Goal: Transaction & Acquisition: Book appointment/travel/reservation

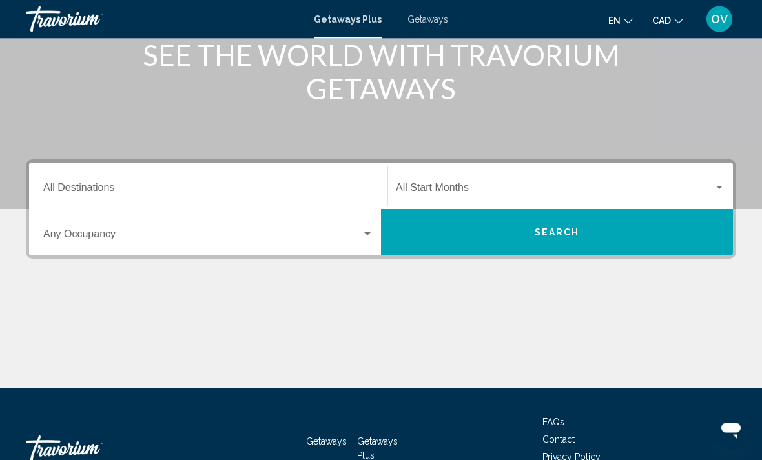
scroll to position [188, 0]
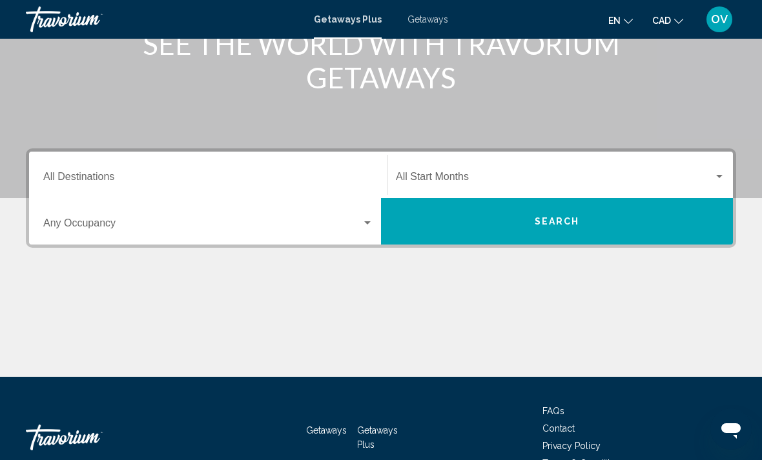
click at [687, 181] on span "Search widget" at bounding box center [555, 180] width 318 height 12
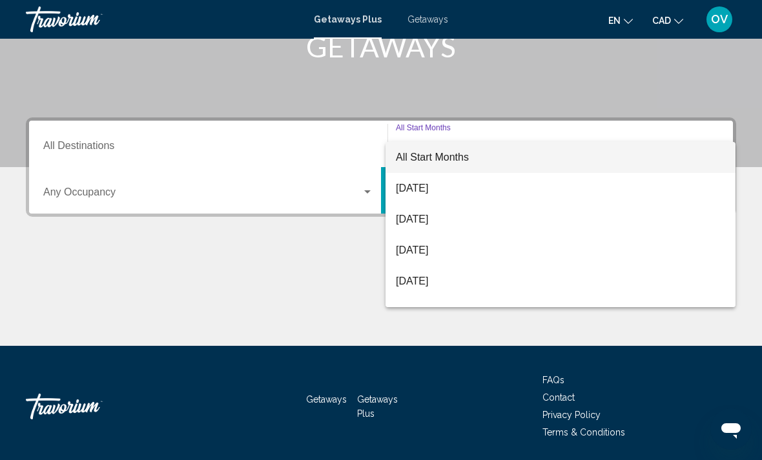
scroll to position [223, 0]
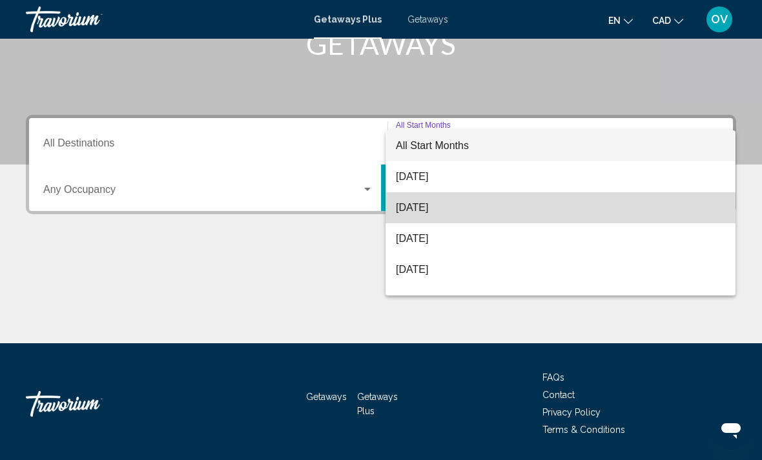
click at [440, 212] on span "[DATE]" at bounding box center [560, 207] width 329 height 31
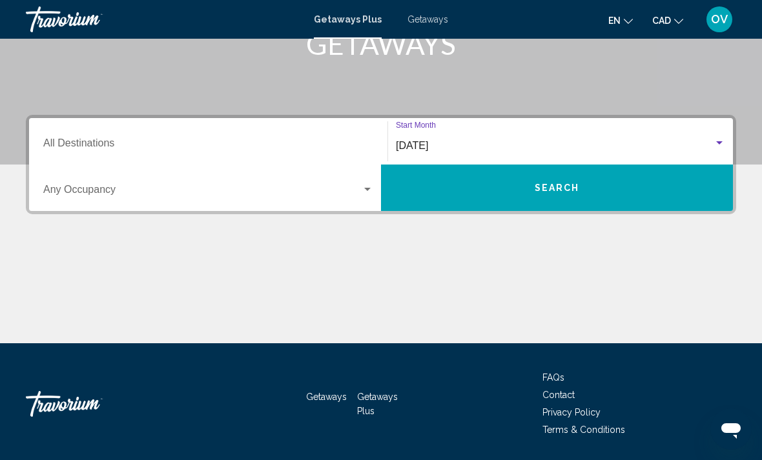
click at [239, 144] on input "Destination All Destinations" at bounding box center [208, 146] width 330 height 12
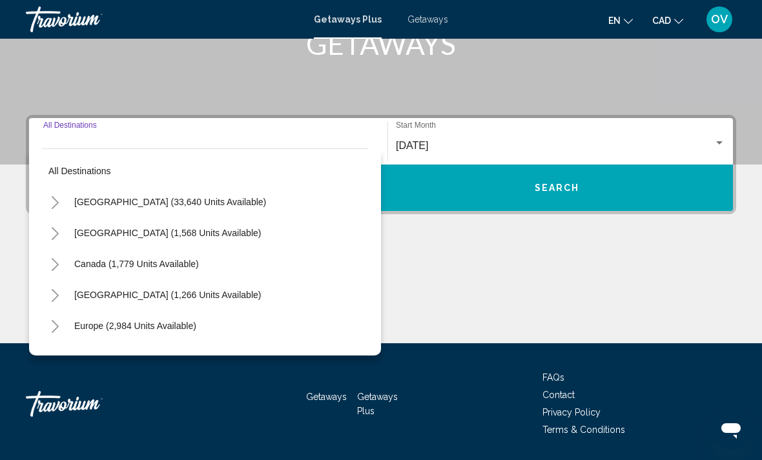
click at [225, 301] on button "Caribbean & Atlantic Islands (1,266 units available)" at bounding box center [167, 295] width 199 height 30
type input "**********"
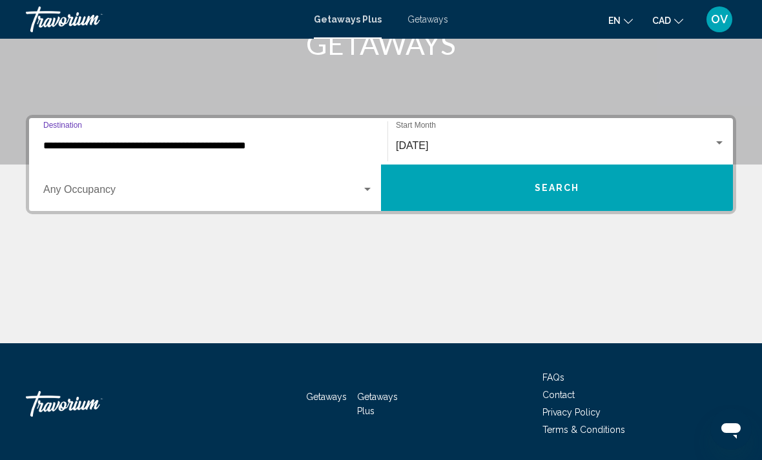
click at [578, 194] on span "Search" at bounding box center [557, 188] width 45 height 10
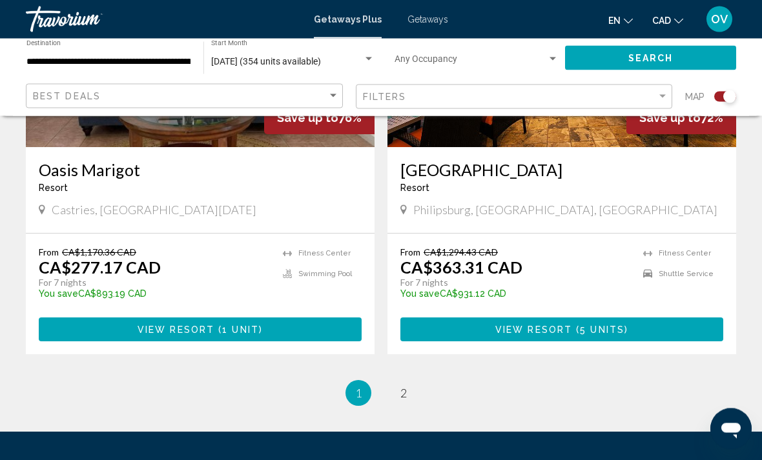
scroll to position [2878, 0]
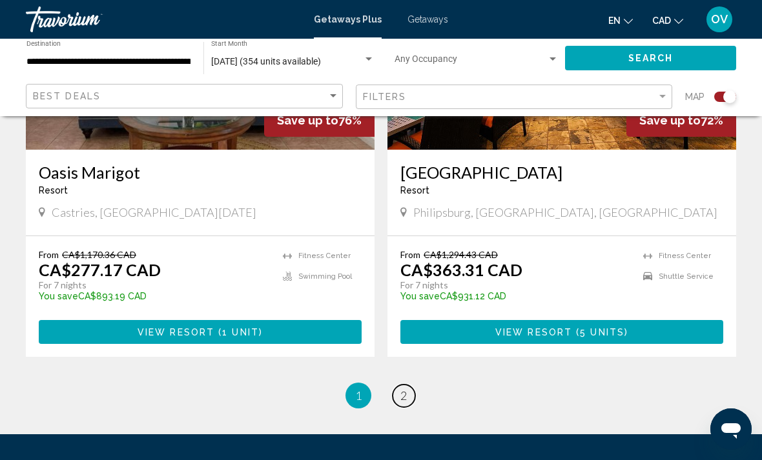
click at [403, 389] on span "2" at bounding box center [403, 396] width 6 height 14
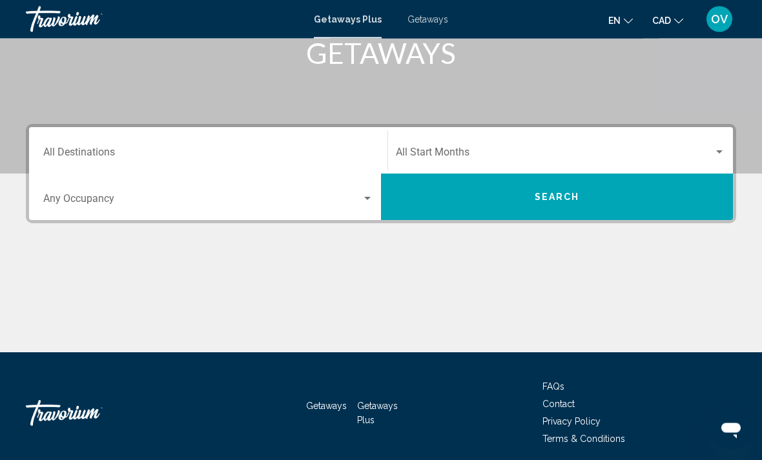
scroll to position [196, 0]
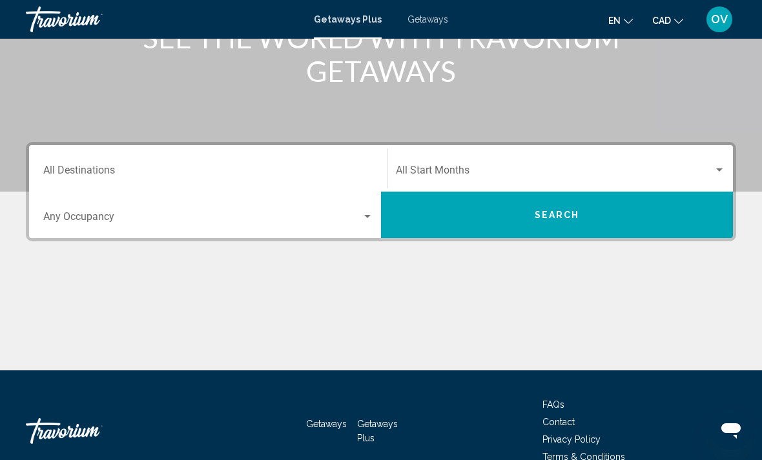
click at [90, 171] on input "Destination All Destinations" at bounding box center [208, 173] width 330 height 12
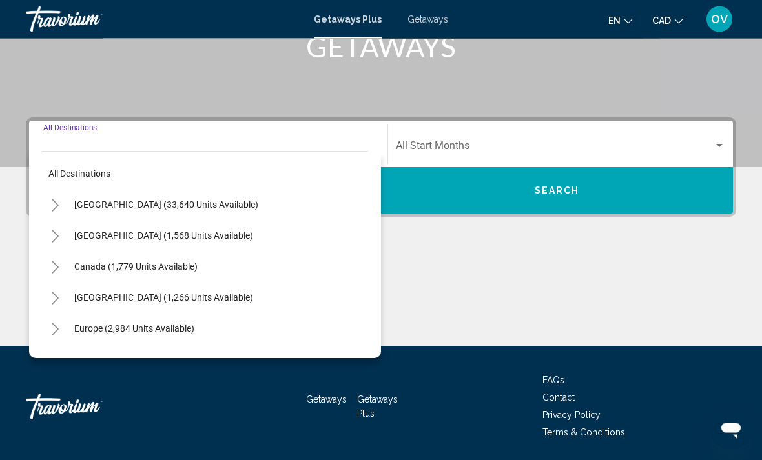
scroll to position [223, 0]
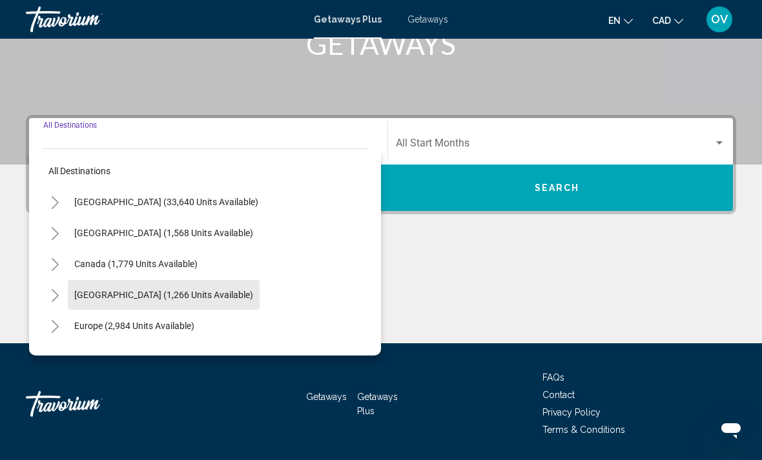
click at [231, 289] on button "Caribbean & Atlantic Islands (1,266 units available)" at bounding box center [164, 295] width 192 height 30
type input "**********"
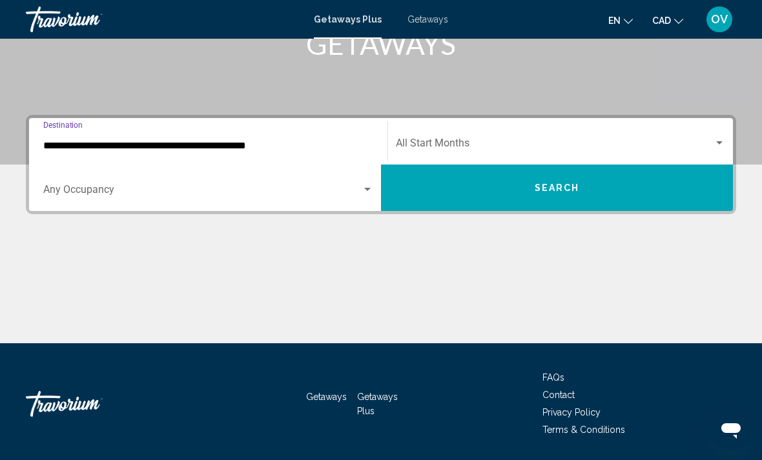
click at [549, 194] on button "Search" at bounding box center [557, 188] width 352 height 46
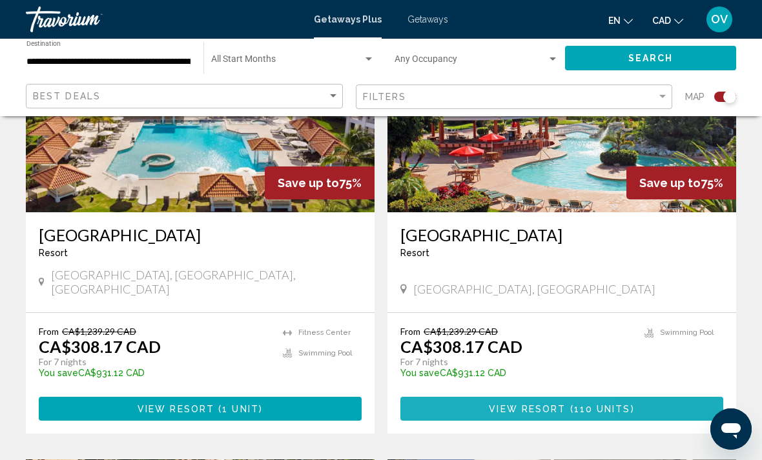
scroll to position [1465, 0]
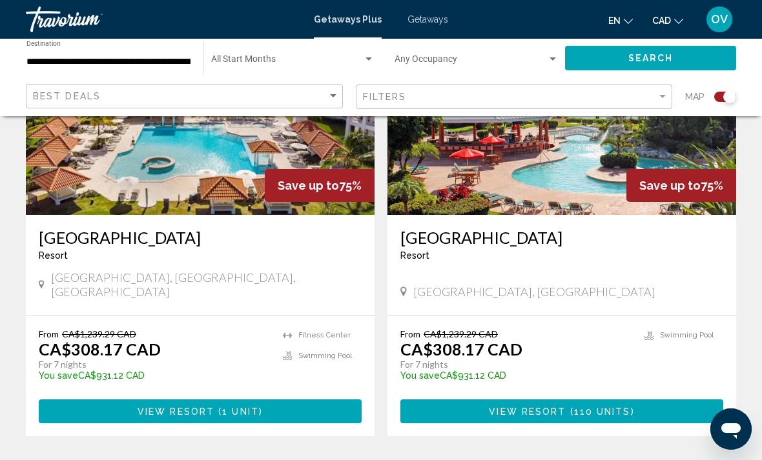
click at [311, 400] on button "View Resort ( 1 unit )" at bounding box center [200, 412] width 323 height 24
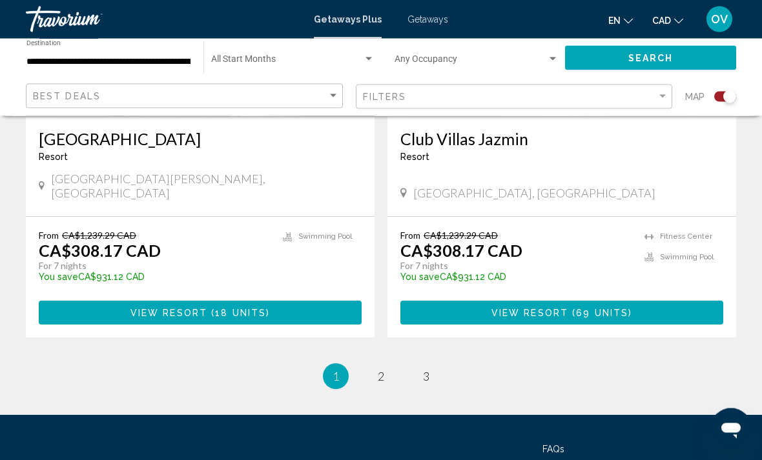
scroll to position [2922, 0]
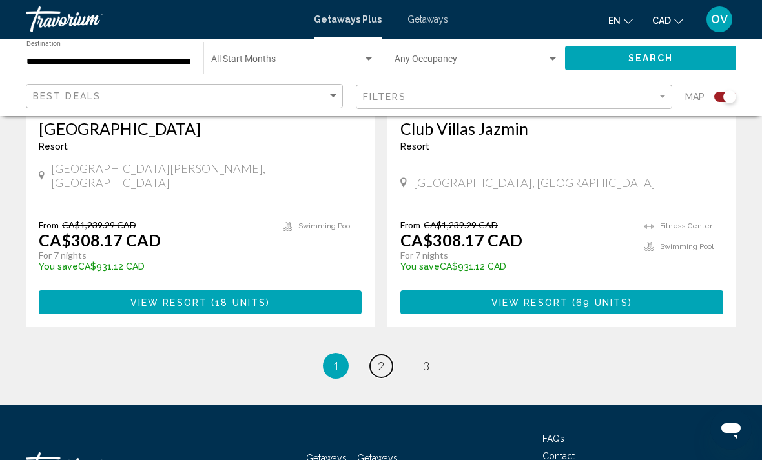
click at [379, 359] on span "2" at bounding box center [381, 366] width 6 height 14
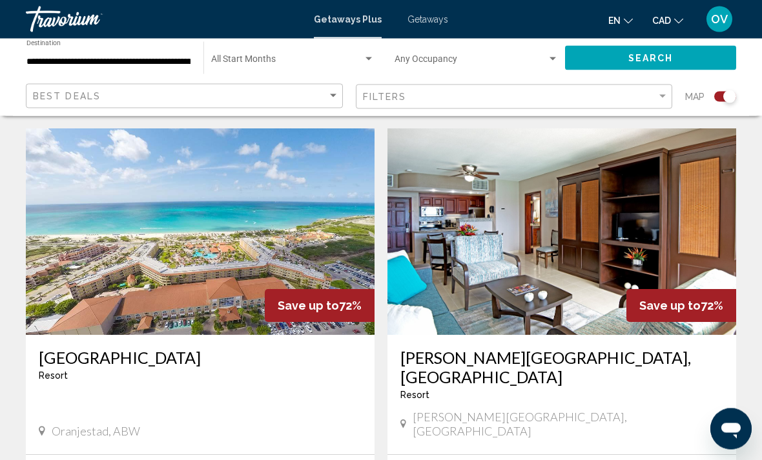
scroll to position [1813, 0]
click at [298, 230] on img "Main content" at bounding box center [200, 231] width 349 height 207
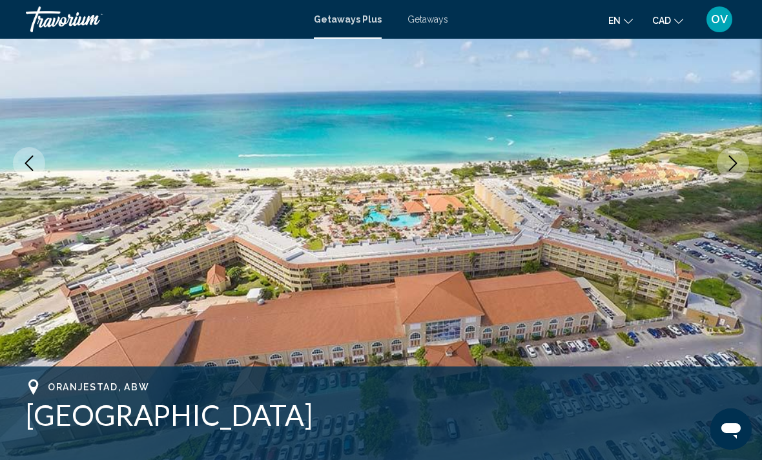
scroll to position [157, 0]
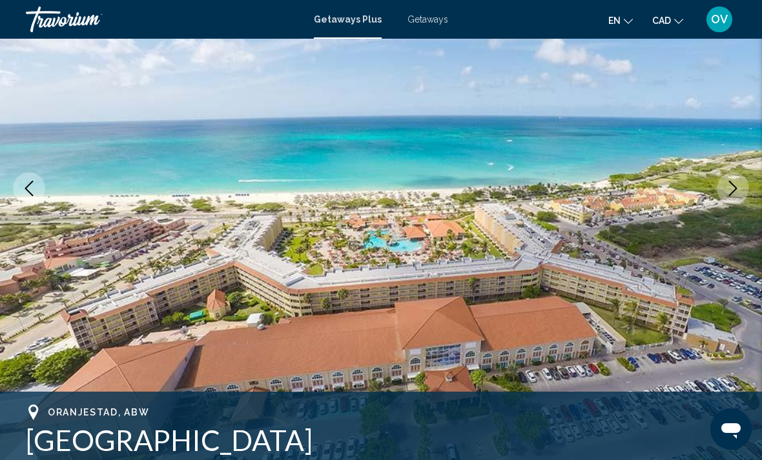
click at [726, 187] on icon "Next image" at bounding box center [732, 188] width 15 height 15
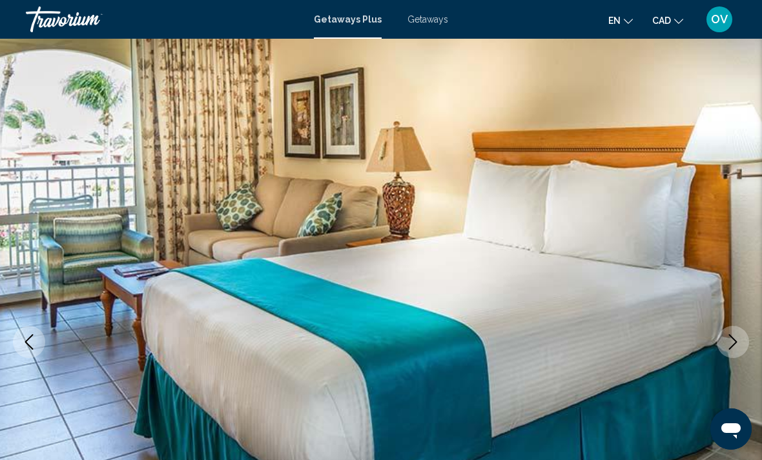
scroll to position [3, 0]
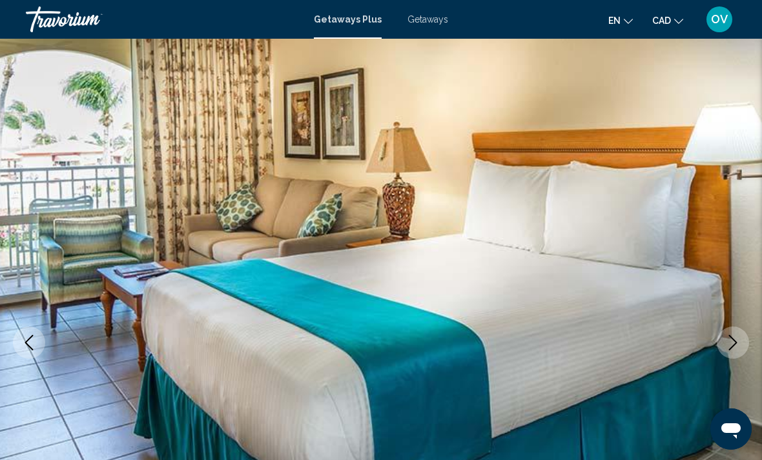
click at [733, 339] on icon "Next image" at bounding box center [733, 342] width 8 height 15
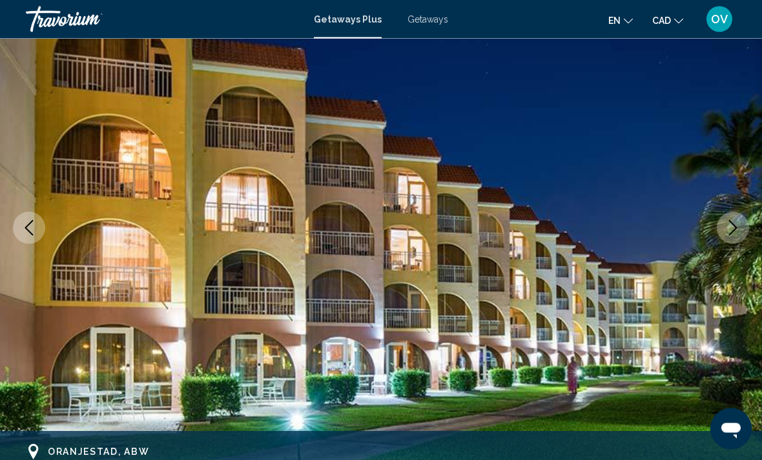
scroll to position [117, 0]
click at [735, 223] on icon "Next image" at bounding box center [732, 227] width 15 height 15
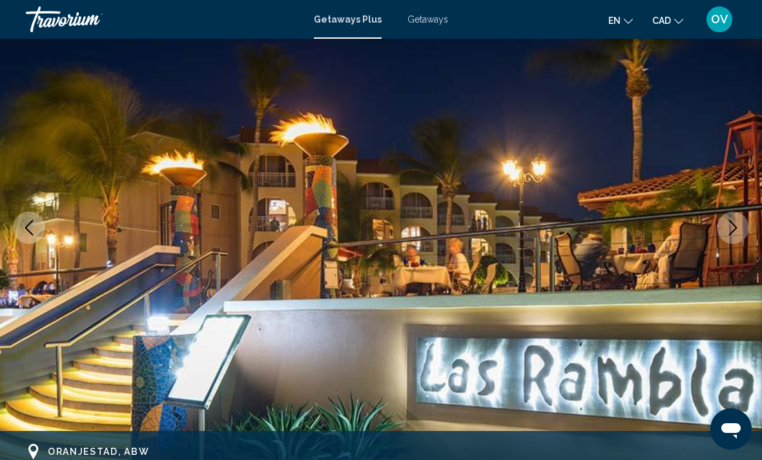
click at [739, 230] on icon "Next image" at bounding box center [732, 227] width 15 height 15
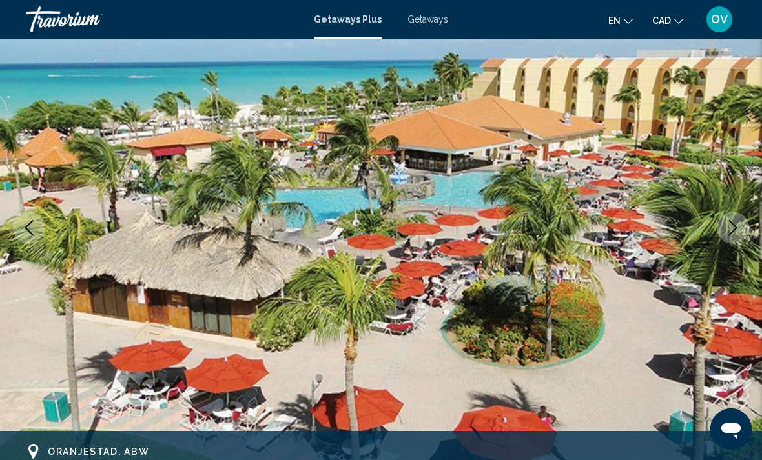
click at [727, 225] on icon "Next image" at bounding box center [732, 227] width 15 height 15
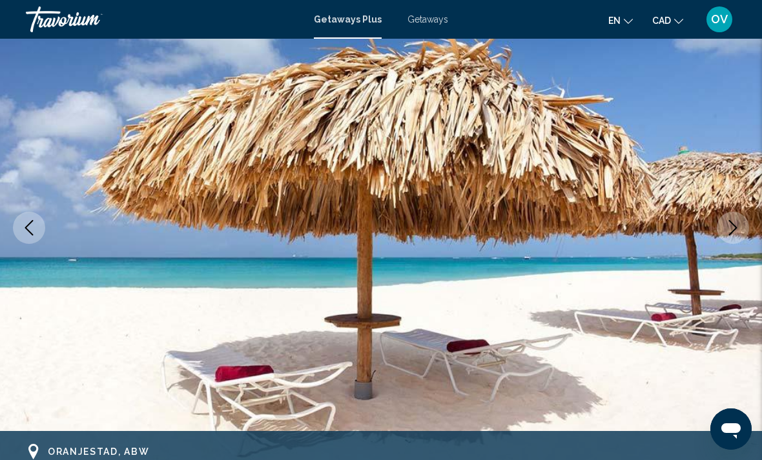
click at [733, 230] on icon "Next image" at bounding box center [732, 227] width 15 height 15
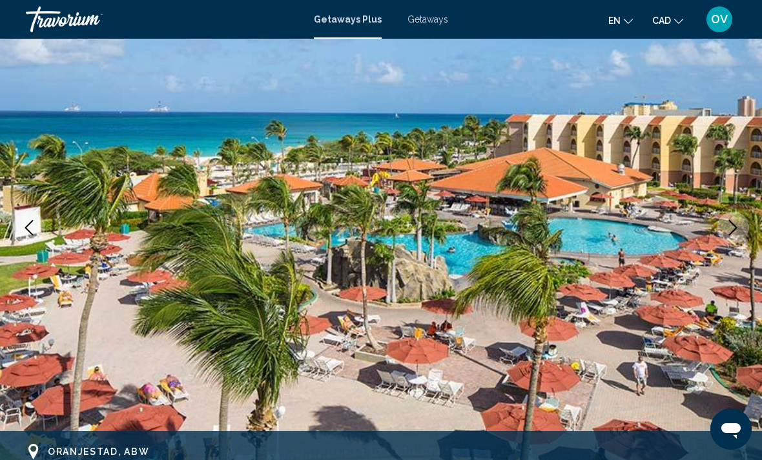
click at [734, 238] on button "Next image" at bounding box center [733, 228] width 32 height 32
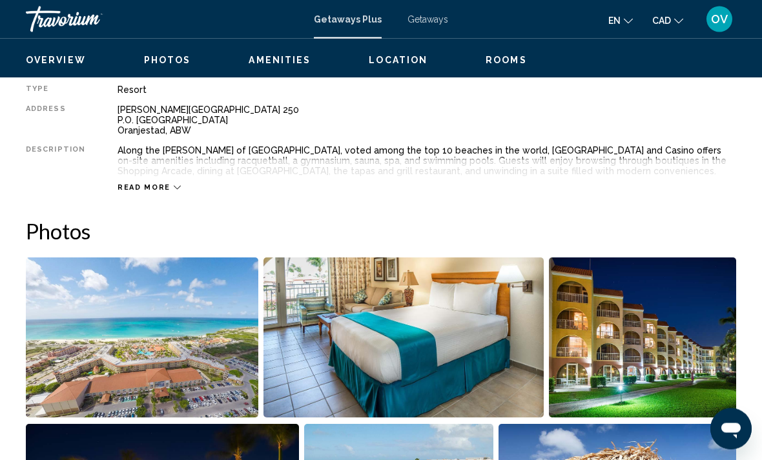
scroll to position [680, 0]
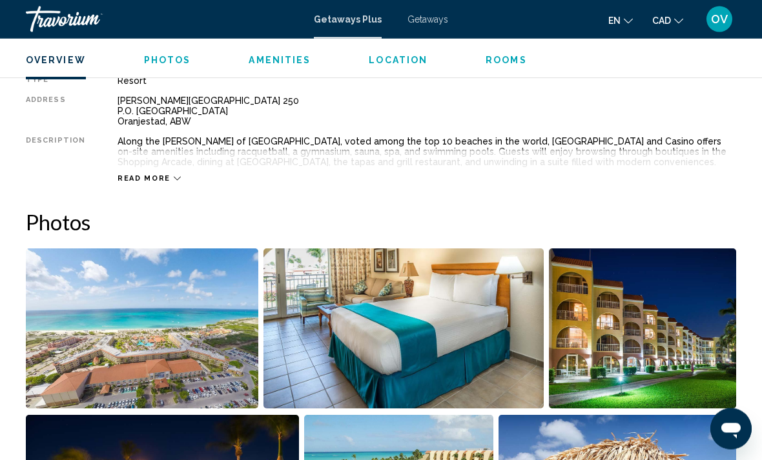
click at [161, 172] on div "Read more" at bounding box center [426, 166] width 618 height 36
click at [148, 182] on span "Read more" at bounding box center [143, 179] width 53 height 8
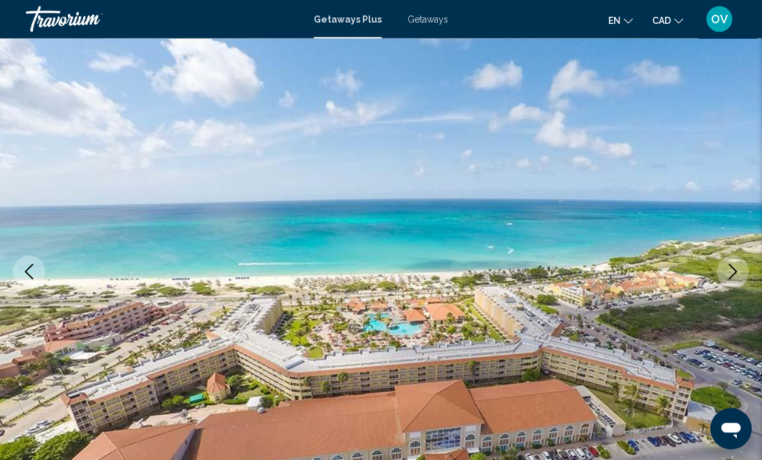
scroll to position [0, 0]
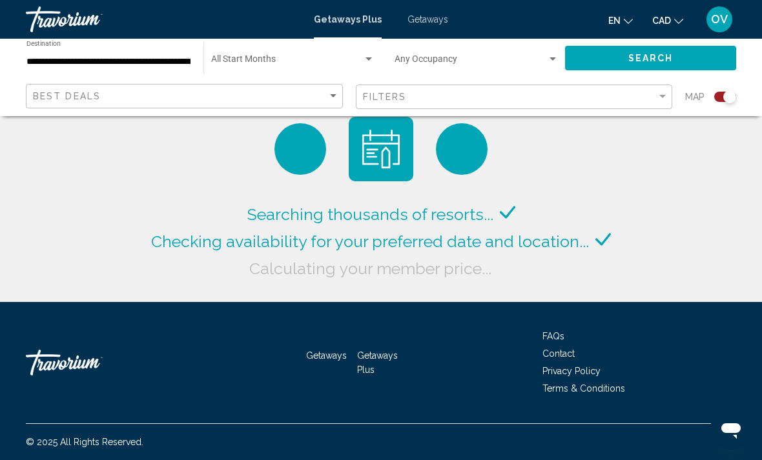
click at [307, 64] on span "Search widget" at bounding box center [287, 62] width 152 height 10
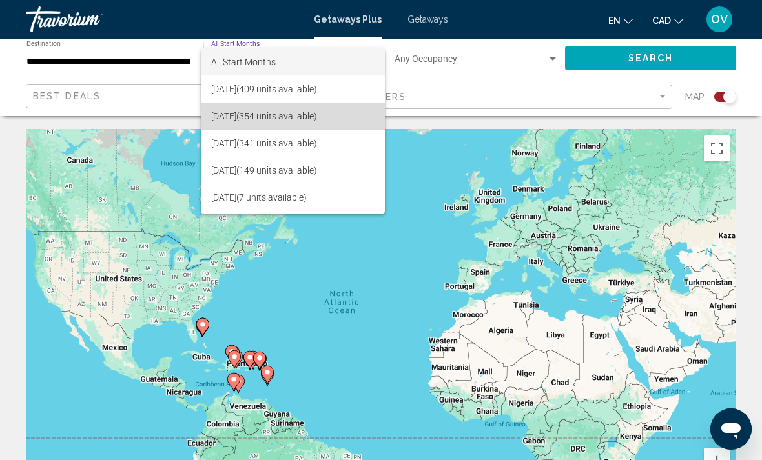
click at [323, 121] on span "October 2025 (354 units available)" at bounding box center [292, 116] width 163 height 27
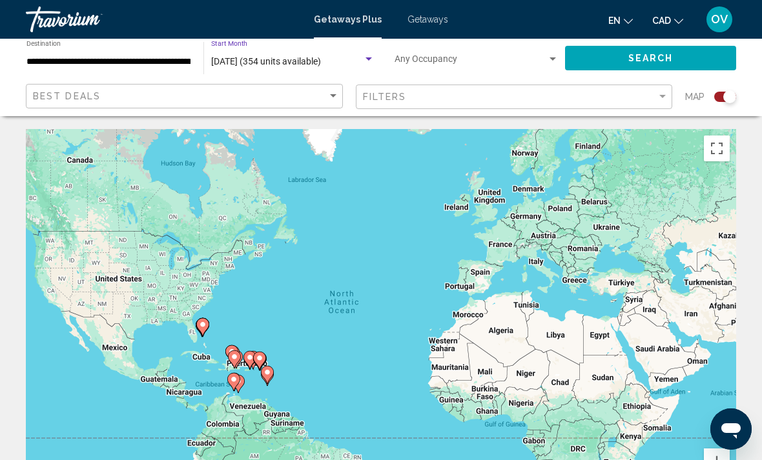
click at [684, 57] on button "Search" at bounding box center [650, 58] width 171 height 24
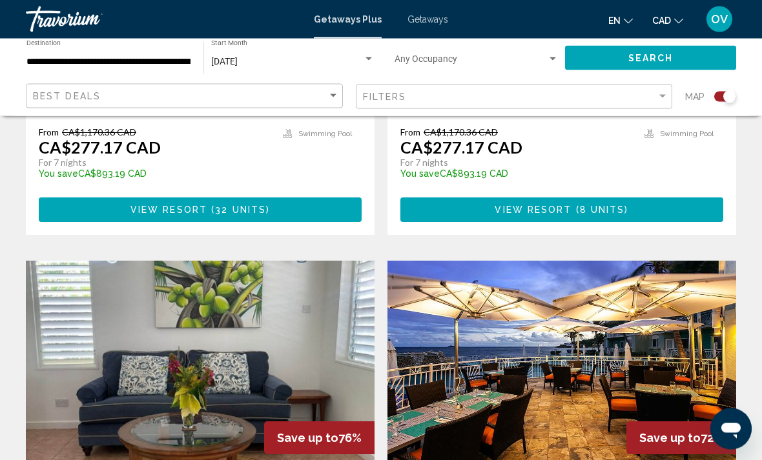
scroll to position [2627, 0]
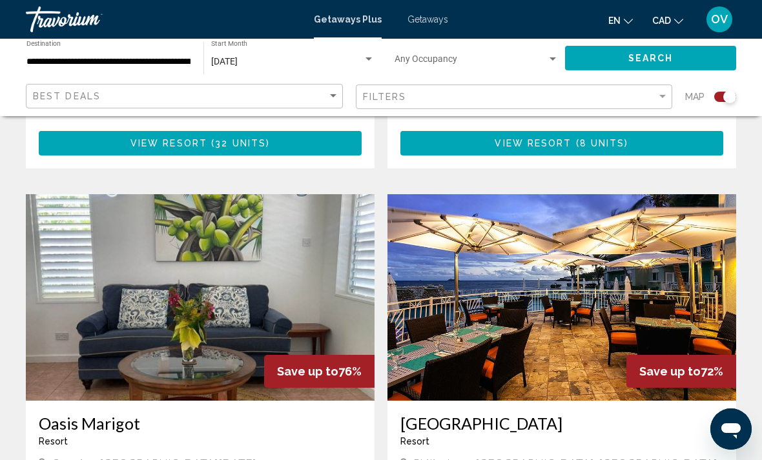
click at [693, 264] on img "Main content" at bounding box center [561, 297] width 349 height 207
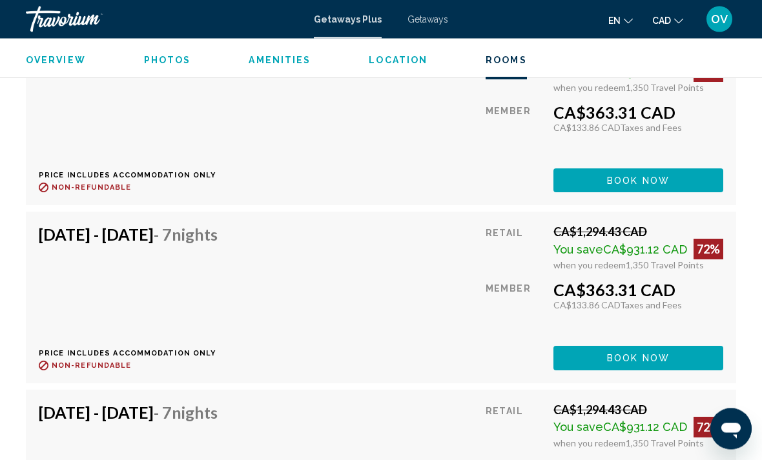
scroll to position [2546, 0]
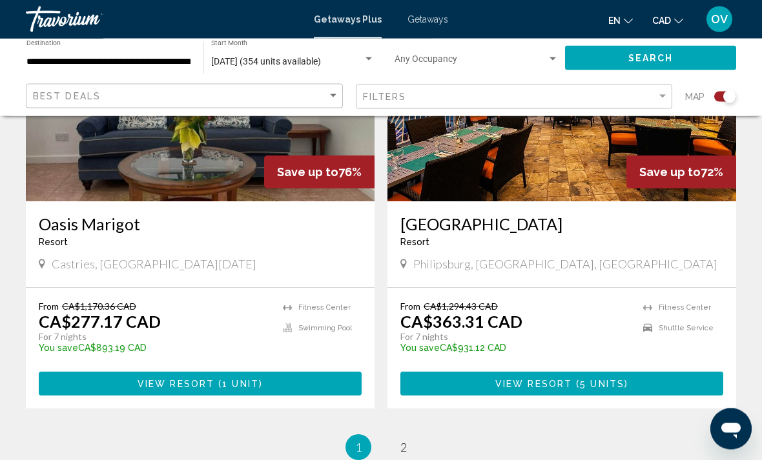
scroll to position [2848, 0]
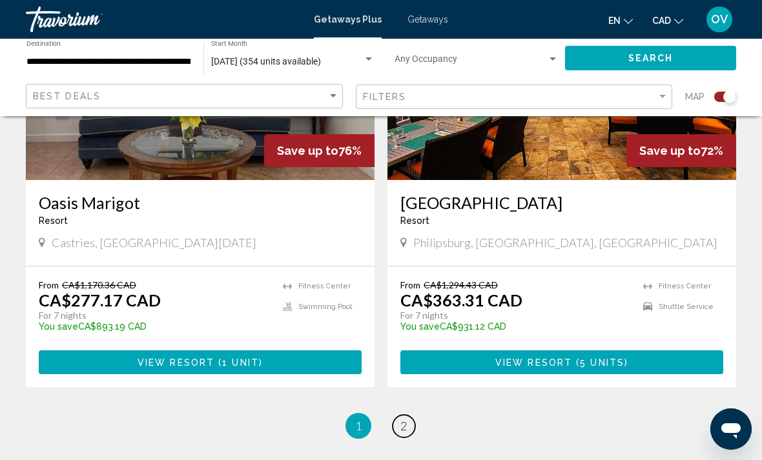
click at [405, 419] on span "2" at bounding box center [403, 426] width 6 height 14
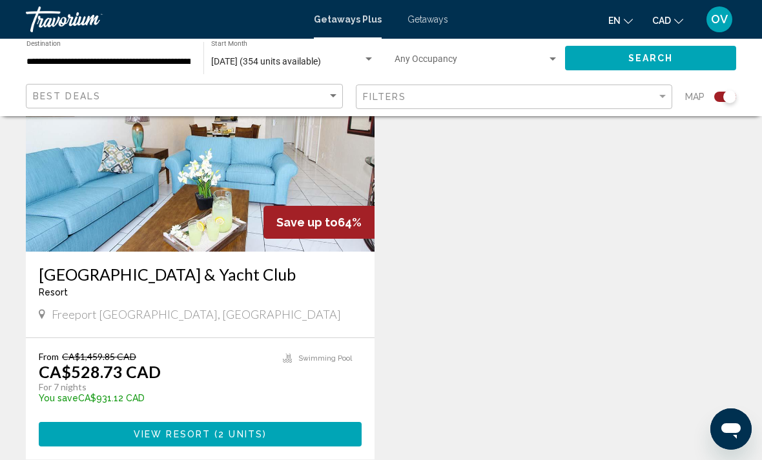
scroll to position [982, 0]
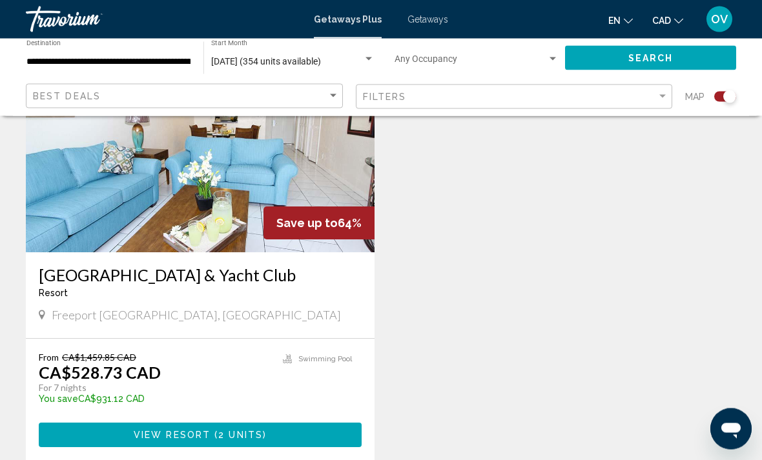
click at [425, 23] on span "Getaways" at bounding box center [427, 19] width 41 height 10
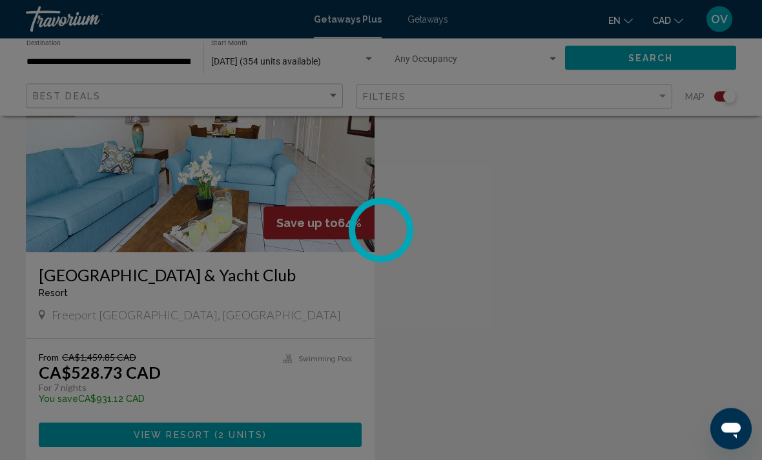
scroll to position [983, 0]
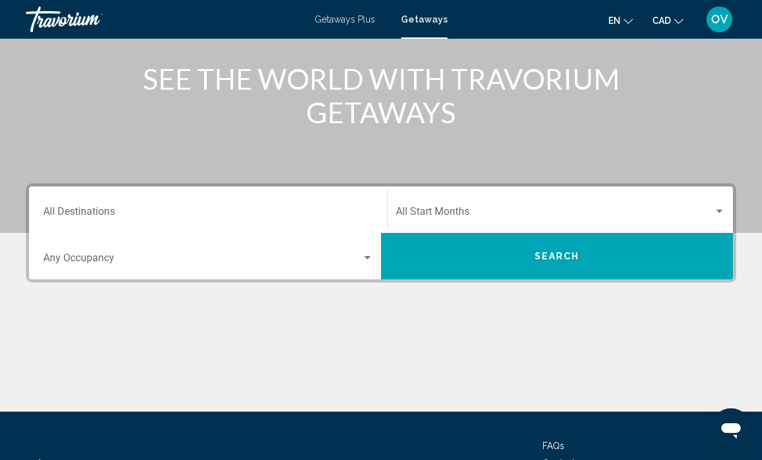
click at [108, 205] on div "Destination All Destinations" at bounding box center [208, 210] width 330 height 41
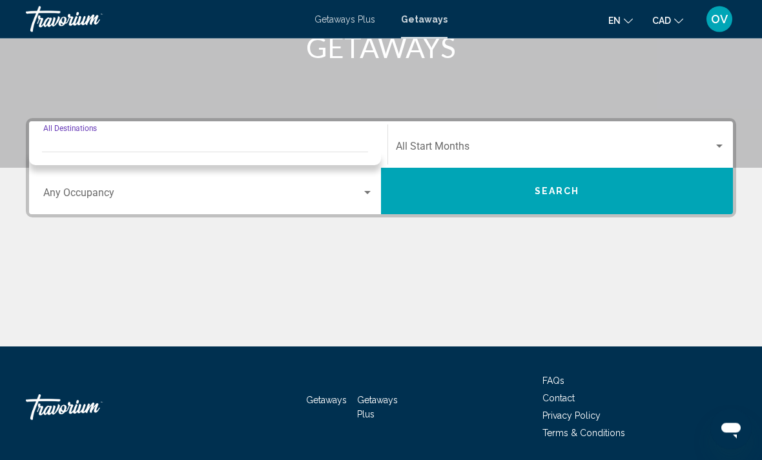
scroll to position [223, 0]
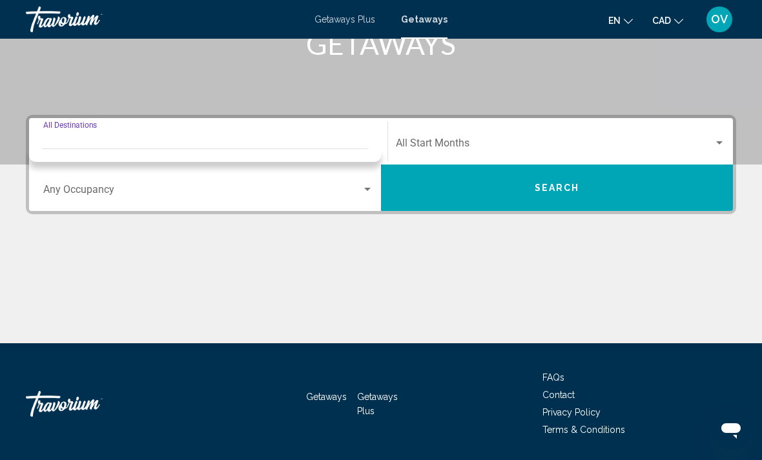
click at [93, 156] on div "Search widget" at bounding box center [205, 155] width 352 height 14
click at [59, 196] on span "Search widget" at bounding box center [202, 193] width 318 height 12
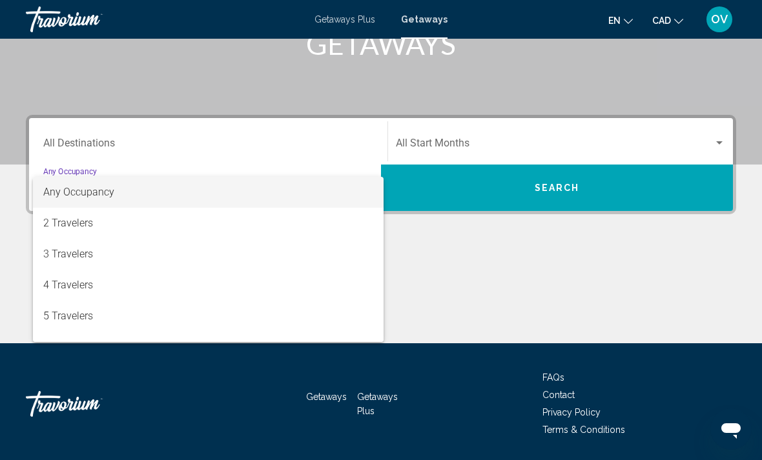
click at [65, 145] on div at bounding box center [381, 230] width 762 height 460
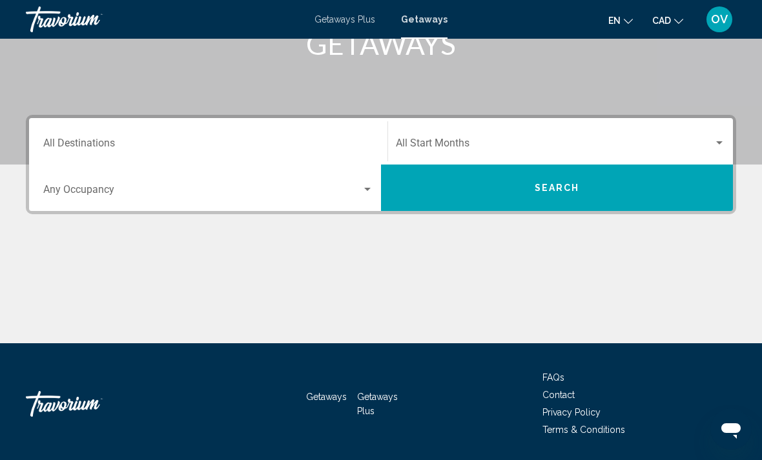
click at [77, 151] on input "Destination All Destinations" at bounding box center [208, 146] width 330 height 12
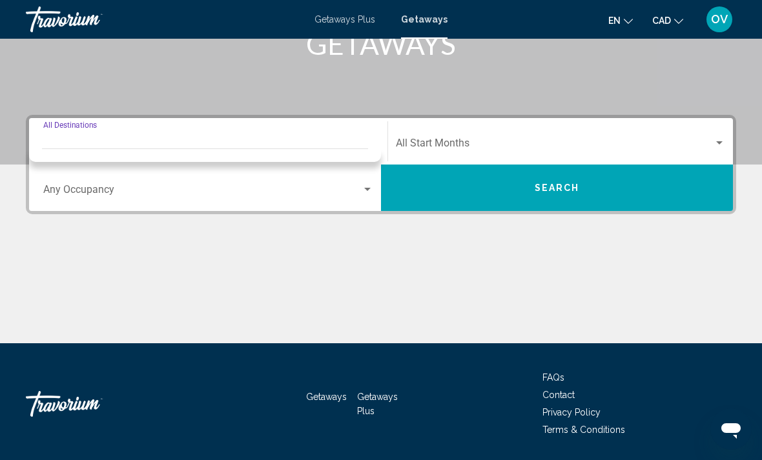
click at [682, 147] on span "Search widget" at bounding box center [555, 146] width 318 height 12
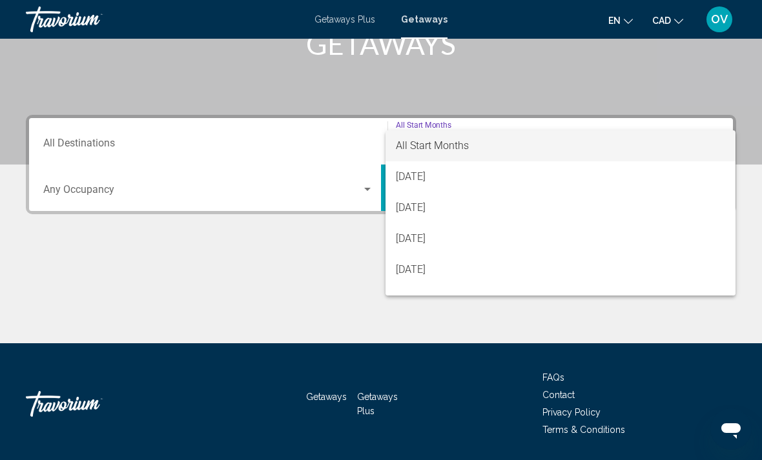
click at [677, 334] on div at bounding box center [381, 230] width 762 height 460
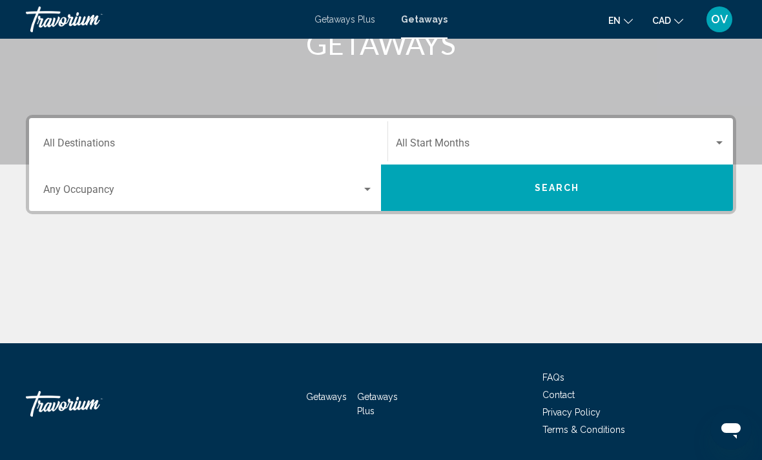
click at [318, 151] on input "Destination All Destinations" at bounding box center [208, 146] width 330 height 12
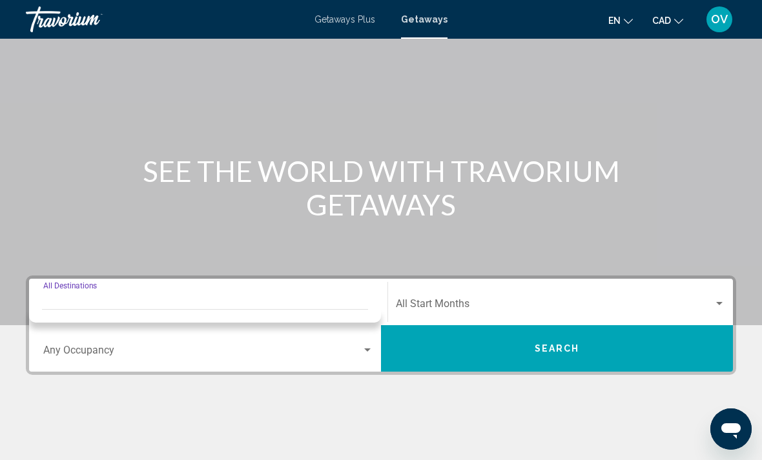
scroll to position [0, 0]
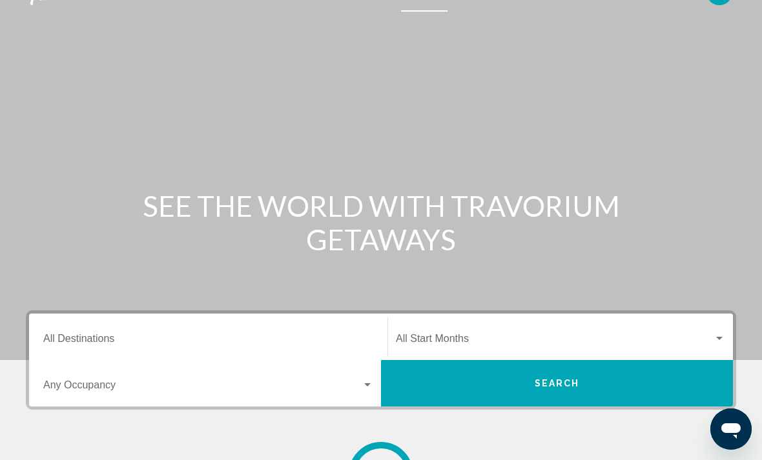
scroll to position [187, 0]
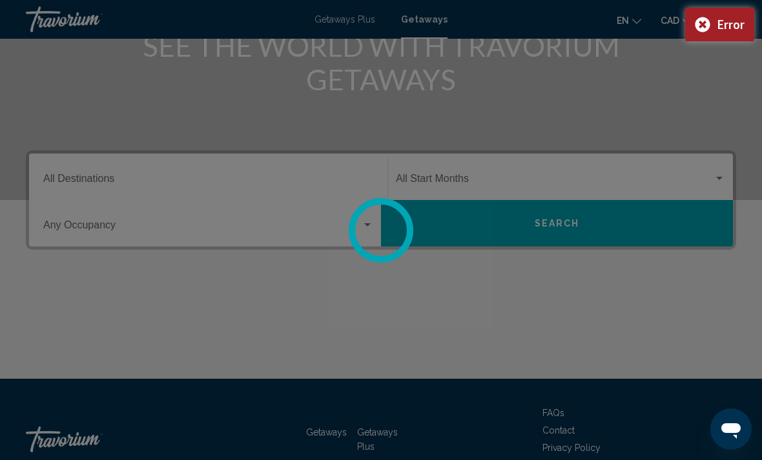
click at [54, 179] on div at bounding box center [381, 230] width 762 height 460
click at [721, 213] on div at bounding box center [381, 230] width 762 height 460
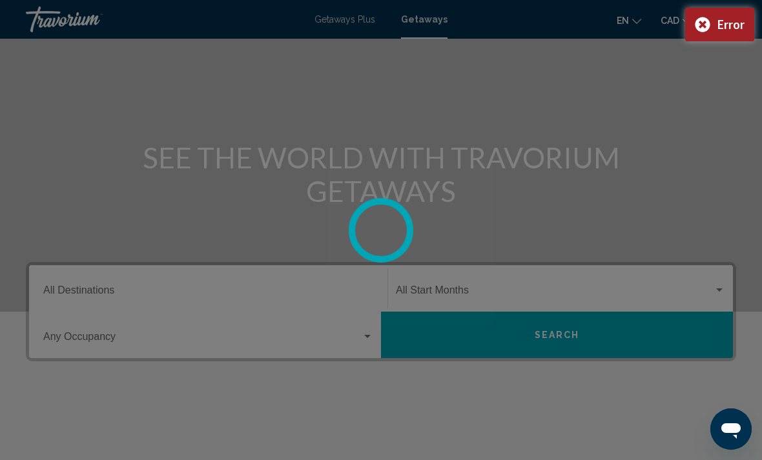
scroll to position [0, 0]
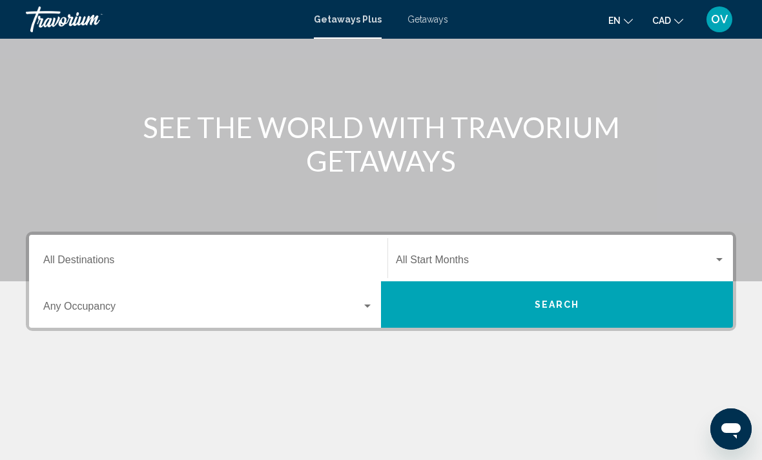
scroll to position [65, 0]
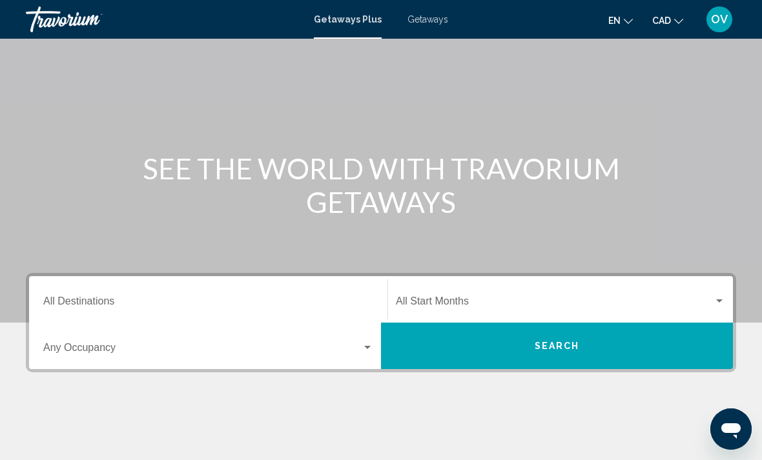
click at [417, 16] on span "Getaways" at bounding box center [427, 19] width 41 height 10
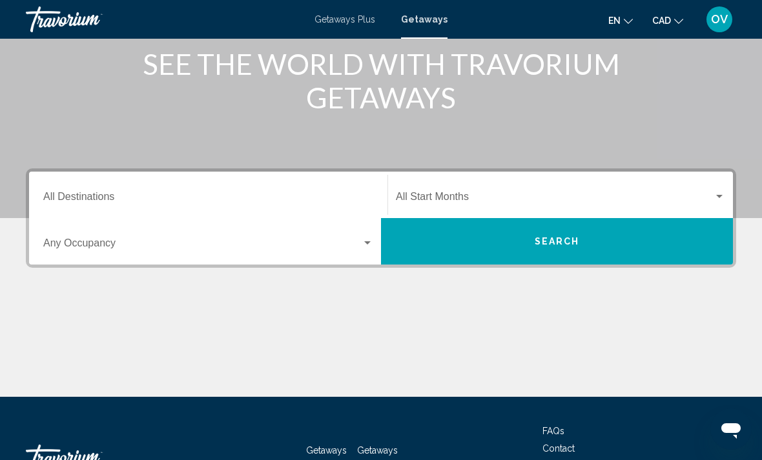
scroll to position [223, 0]
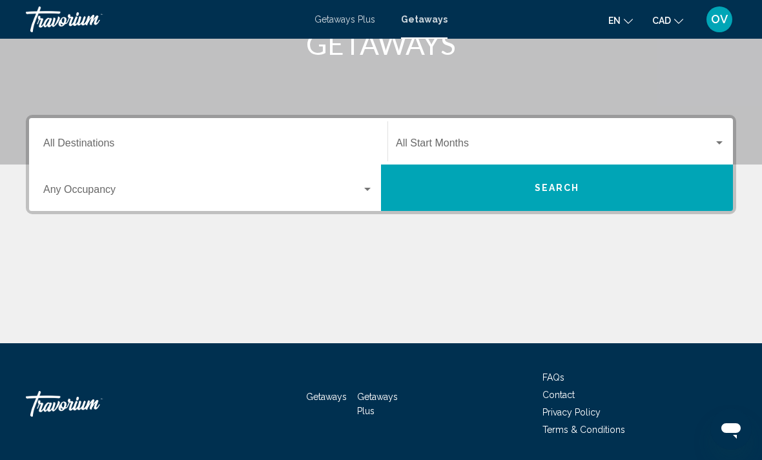
click at [63, 148] on input "Destination All Destinations" at bounding box center [208, 146] width 330 height 12
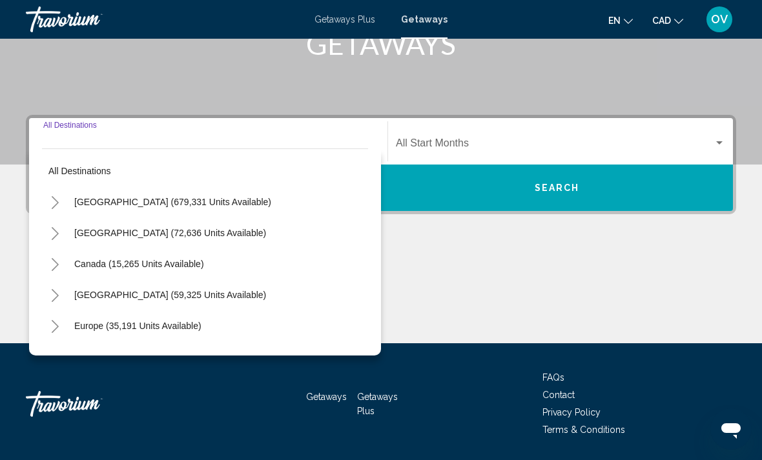
click at [93, 299] on span "[GEOGRAPHIC_DATA] (59,325 units available)" at bounding box center [170, 295] width 192 height 10
type input "**********"
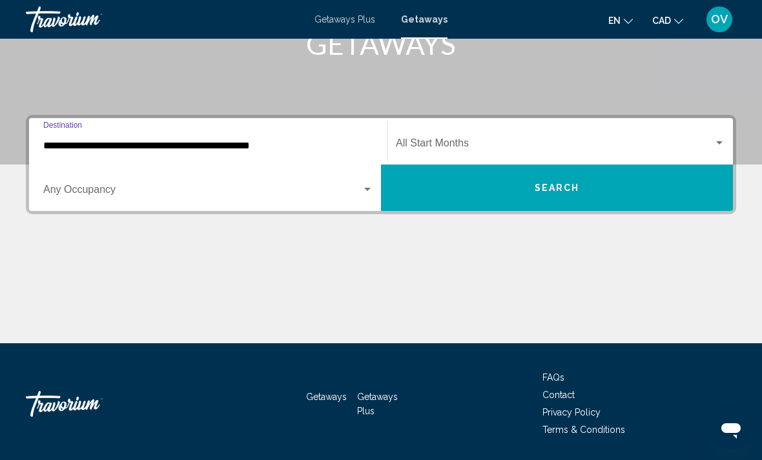
click at [660, 194] on button "Search" at bounding box center [557, 188] width 352 height 46
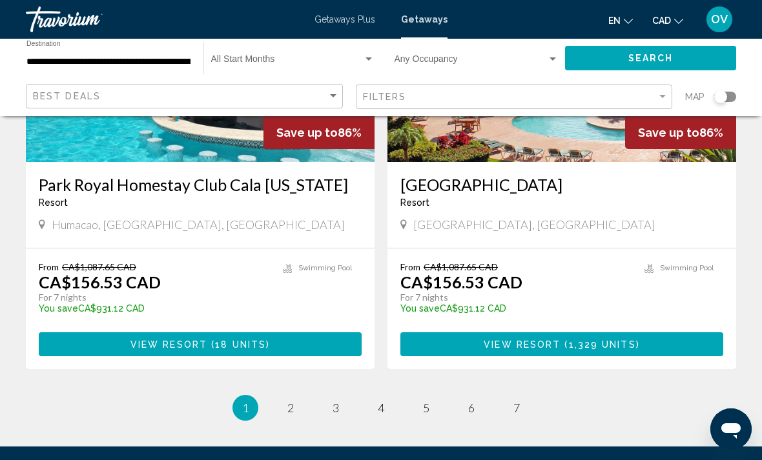
scroll to position [2467, 0]
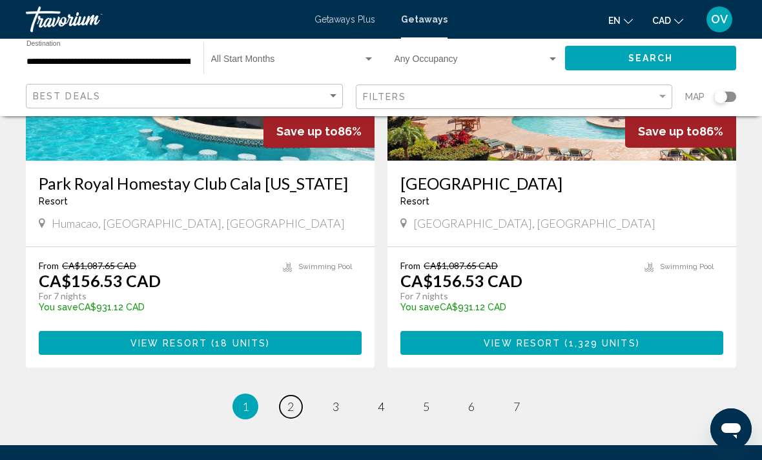
click at [290, 396] on link "page 2" at bounding box center [291, 407] width 23 height 23
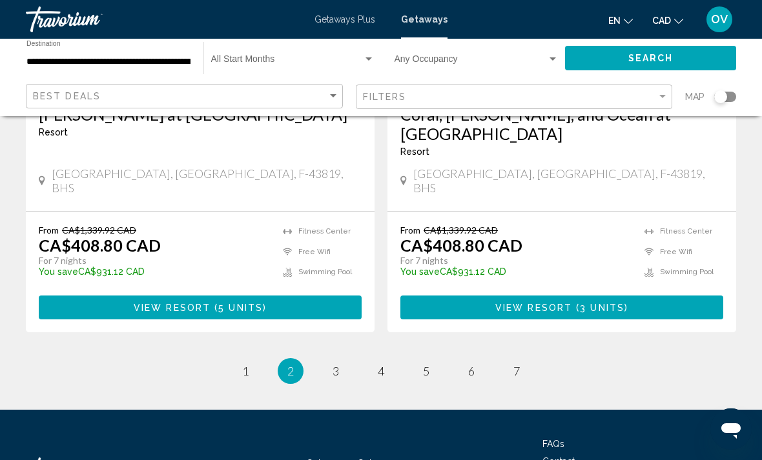
scroll to position [2540, 0]
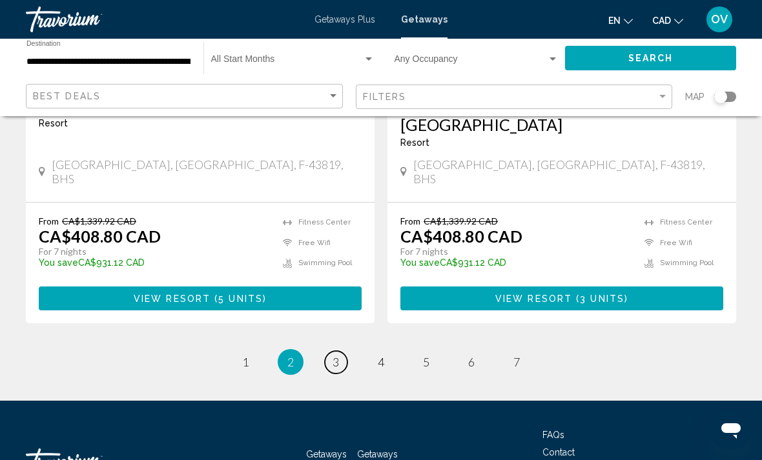
click at [329, 351] on link "page 3" at bounding box center [336, 362] width 23 height 23
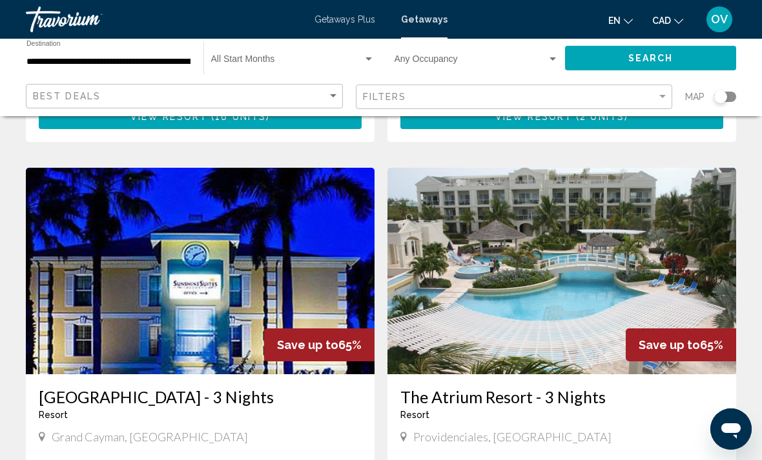
scroll to position [897, 0]
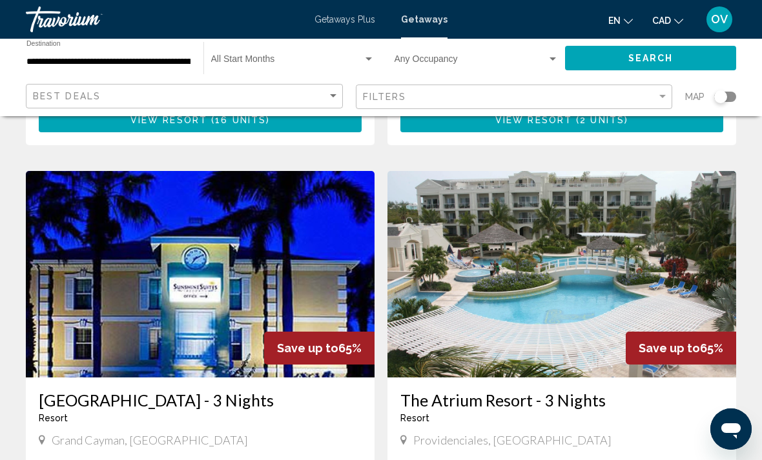
click at [693, 280] on img "Main content" at bounding box center [561, 274] width 349 height 207
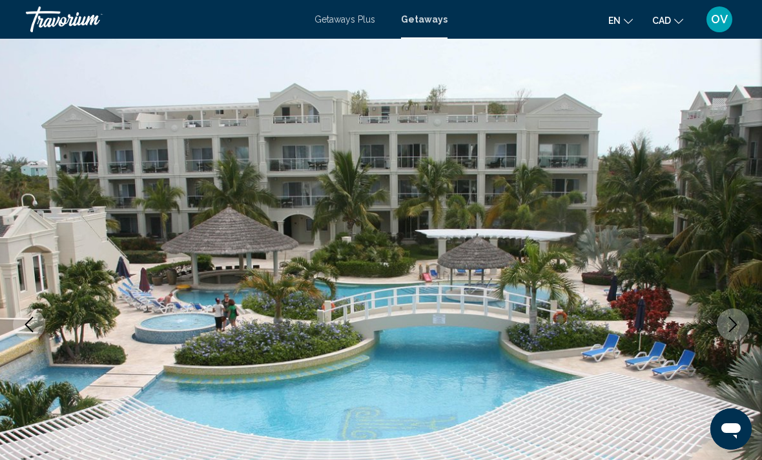
scroll to position [56, 0]
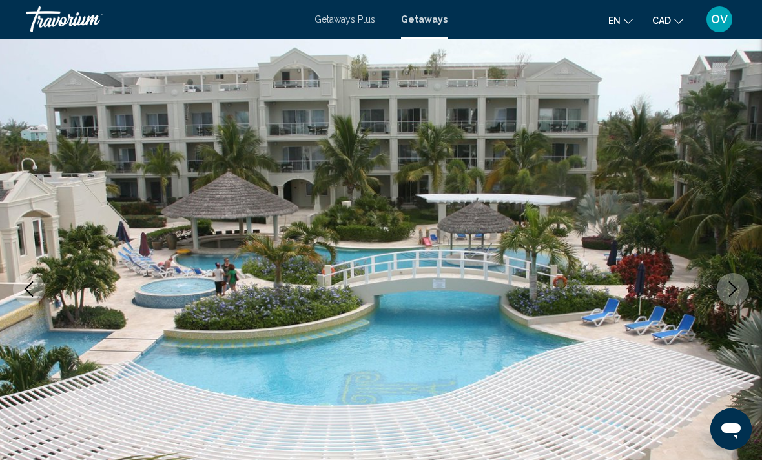
click at [731, 291] on icon "Next image" at bounding box center [732, 288] width 15 height 15
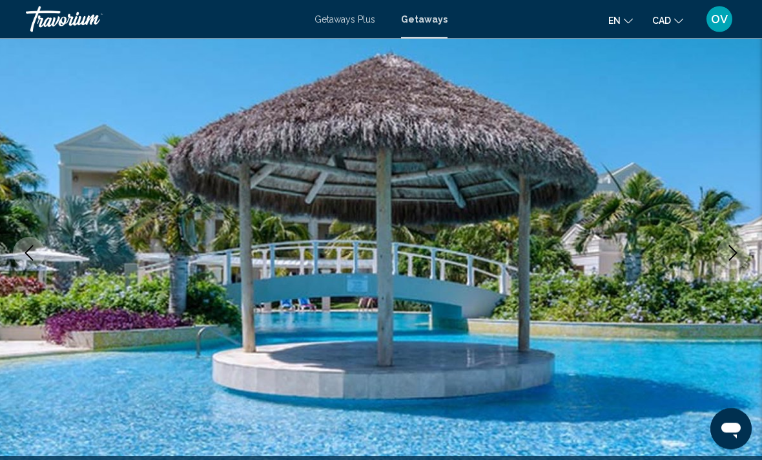
scroll to position [123, 0]
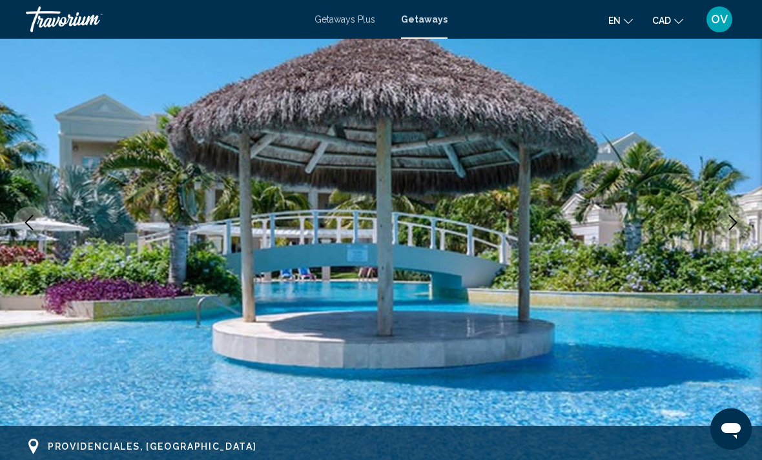
click at [732, 226] on icon "Next image" at bounding box center [732, 222] width 15 height 15
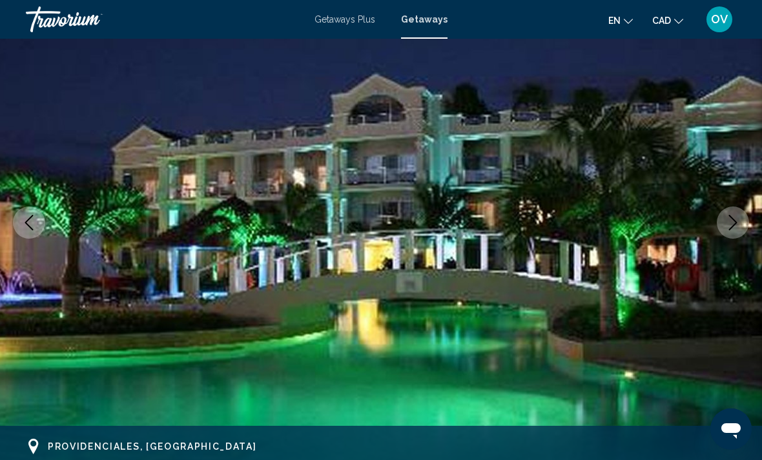
click at [735, 227] on icon "Next image" at bounding box center [732, 222] width 15 height 15
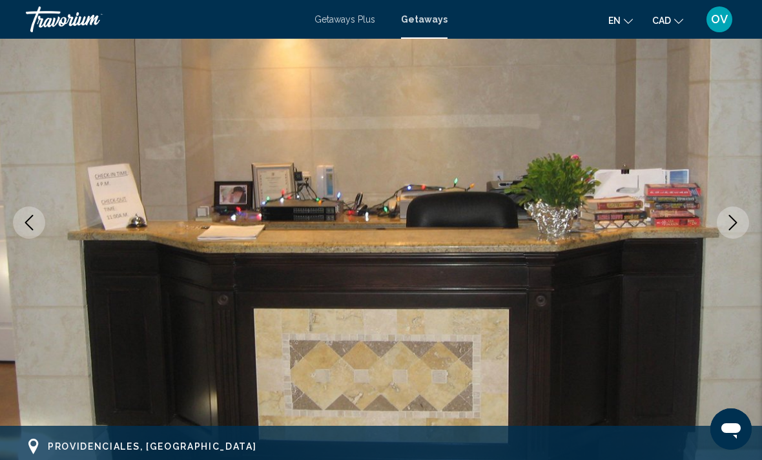
click at [737, 223] on icon "Next image" at bounding box center [732, 222] width 15 height 15
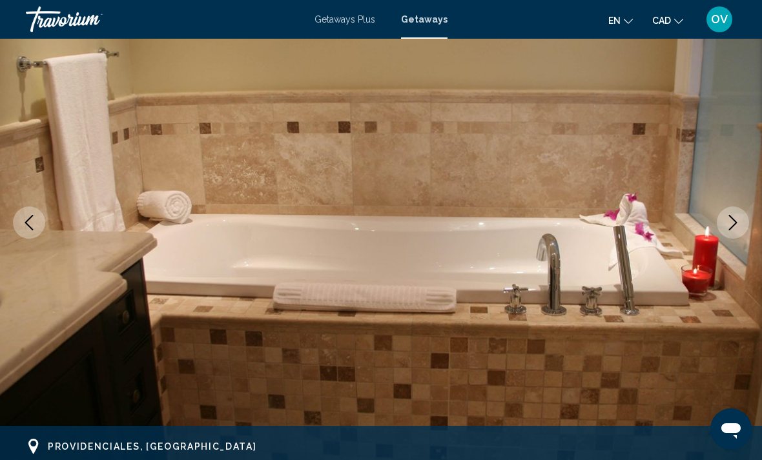
click at [729, 230] on icon "Next image" at bounding box center [733, 222] width 8 height 15
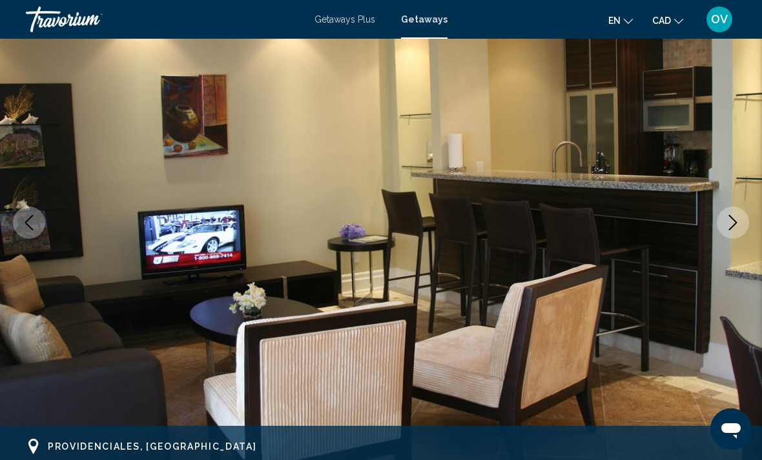
click at [733, 214] on button "Next image" at bounding box center [733, 223] width 32 height 32
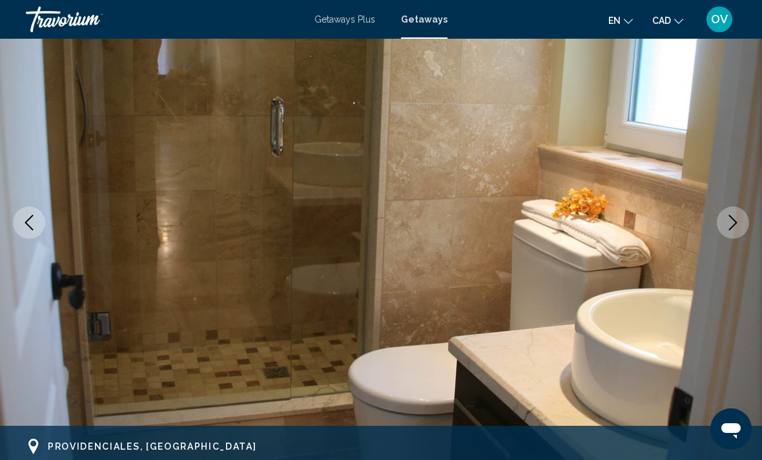
click at [727, 217] on icon "Next image" at bounding box center [732, 222] width 15 height 15
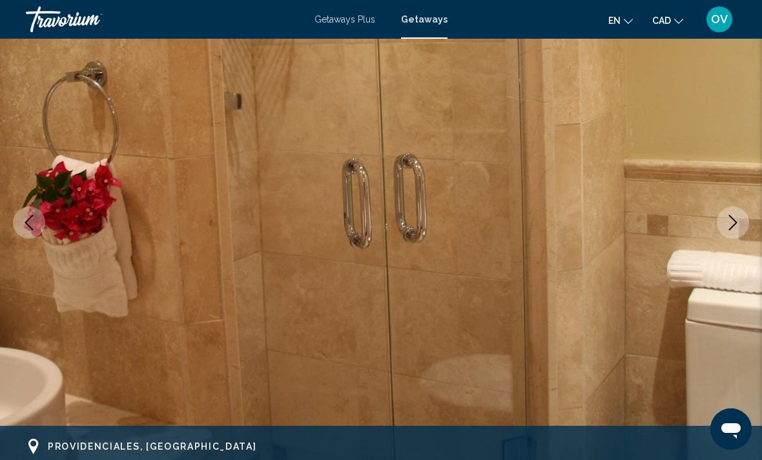
click at [725, 221] on icon "Next image" at bounding box center [732, 222] width 15 height 15
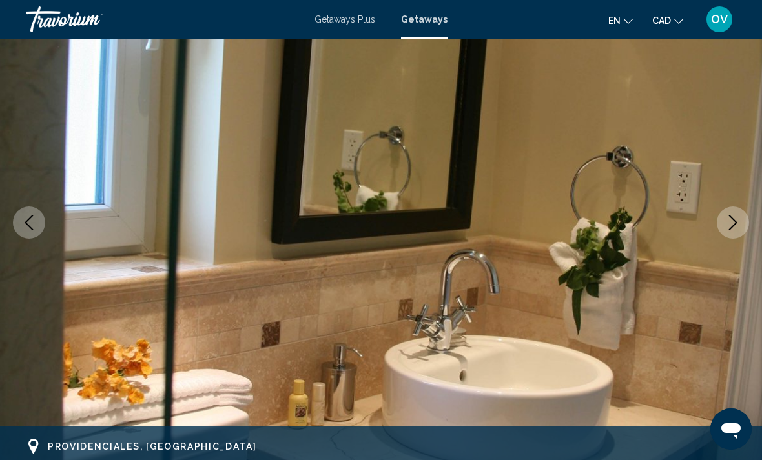
click at [733, 218] on icon "Next image" at bounding box center [732, 222] width 15 height 15
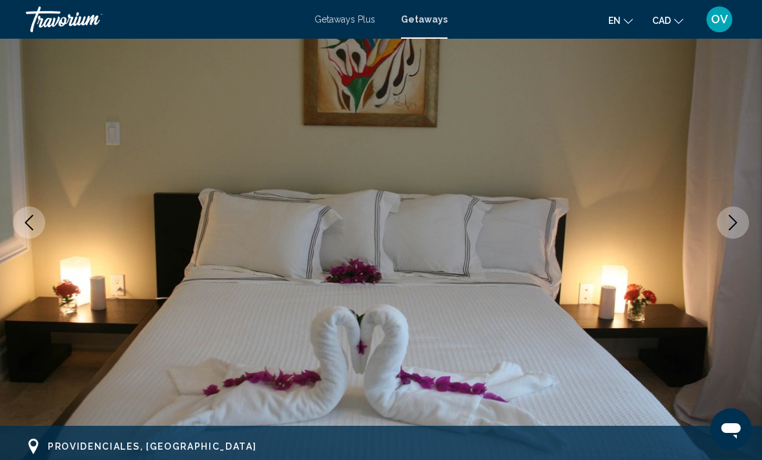
click at [731, 217] on icon "Next image" at bounding box center [732, 222] width 15 height 15
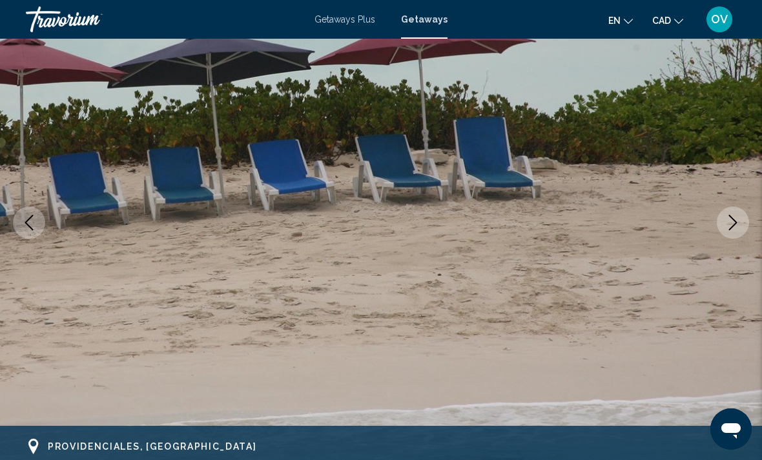
click at [735, 217] on icon "Next image" at bounding box center [732, 222] width 15 height 15
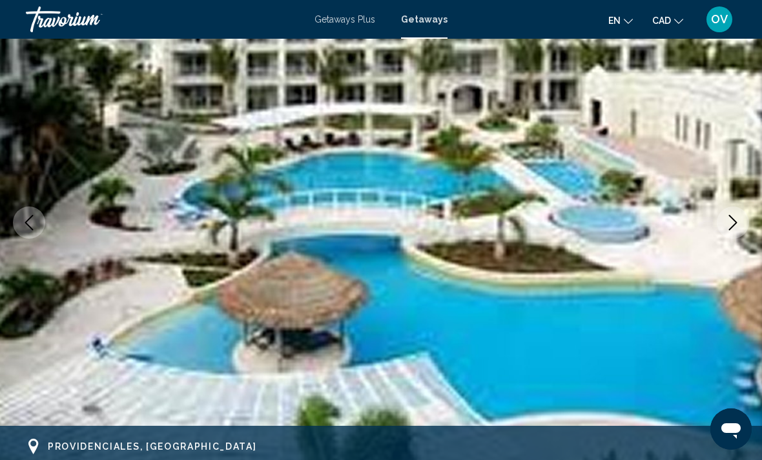
click at [731, 223] on icon "Next image" at bounding box center [732, 222] width 15 height 15
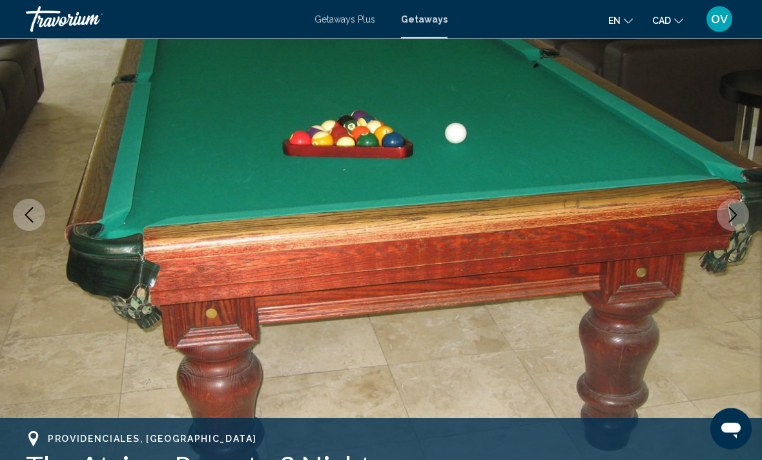
scroll to position [130, 0]
click at [730, 216] on icon "Next image" at bounding box center [732, 214] width 15 height 15
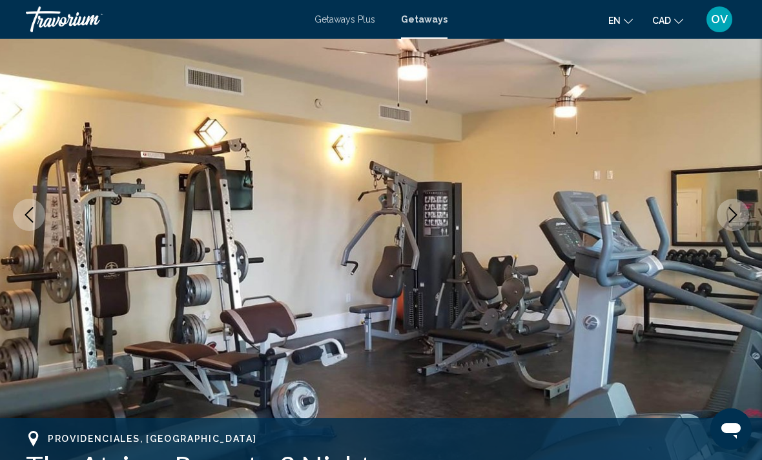
click at [742, 209] on button "Next image" at bounding box center [733, 215] width 32 height 32
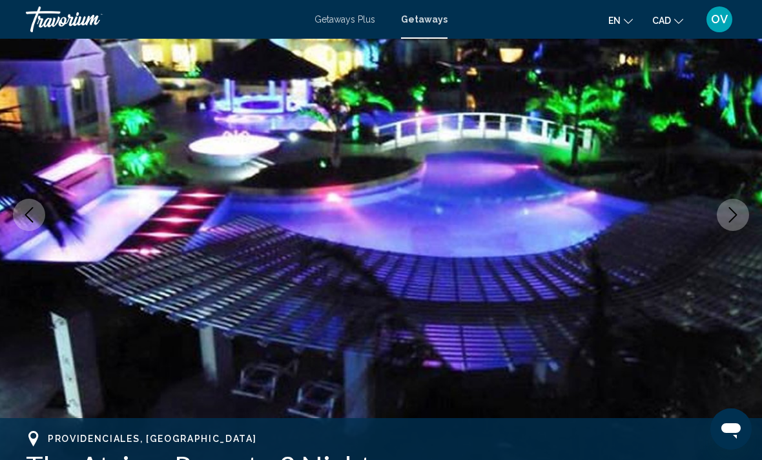
click at [731, 214] on icon "Next image" at bounding box center [732, 214] width 15 height 15
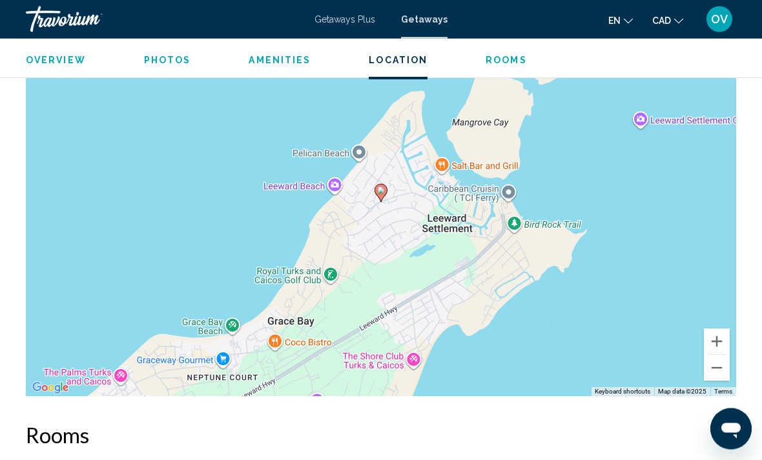
scroll to position [1647, 0]
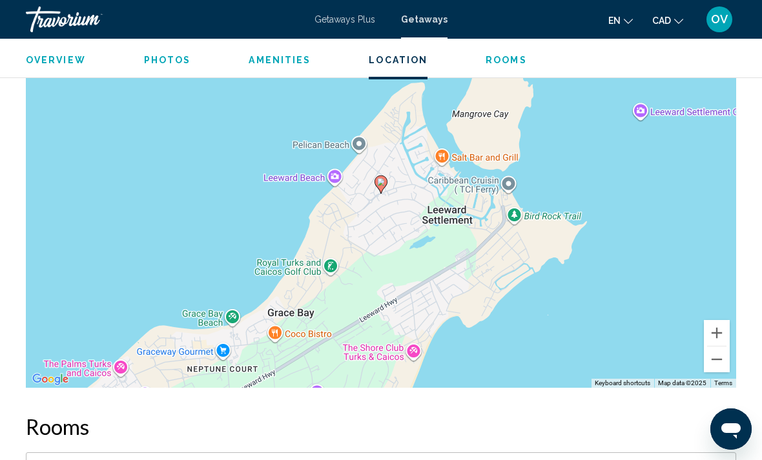
click at [710, 354] on button "Zoom out" at bounding box center [717, 360] width 26 height 26
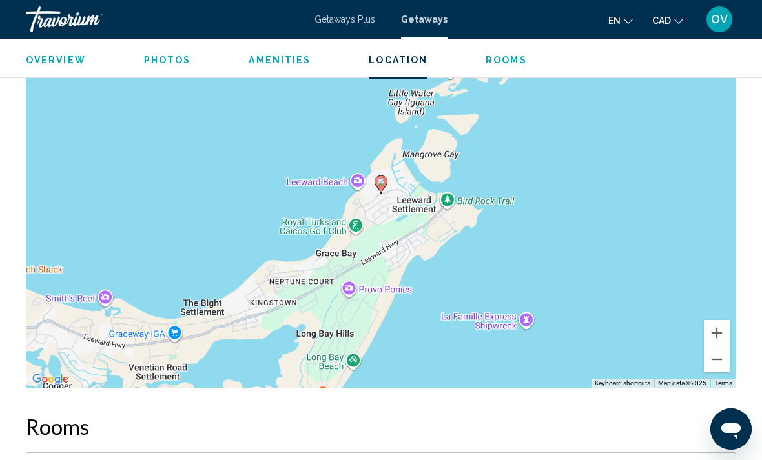
click at [710, 353] on button "Zoom out" at bounding box center [717, 360] width 26 height 26
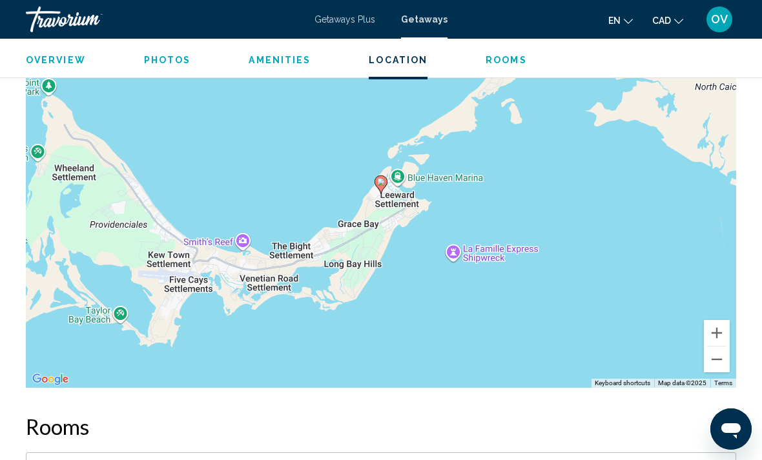
click at [713, 320] on button "Zoom in" at bounding box center [717, 333] width 26 height 26
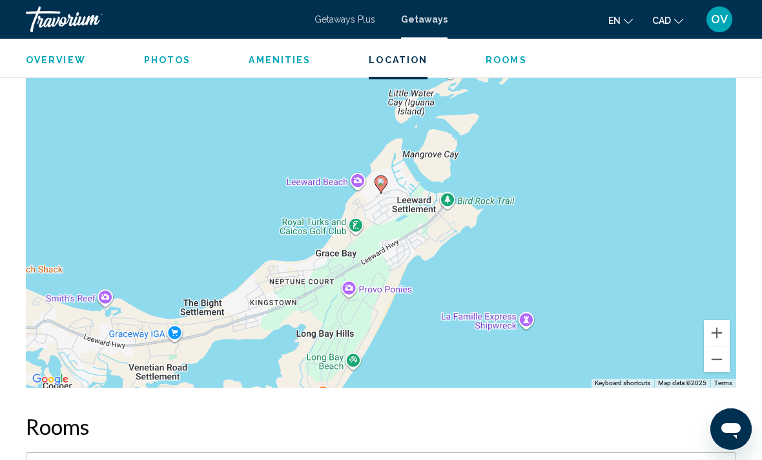
click at [718, 320] on button "Zoom in" at bounding box center [717, 333] width 26 height 26
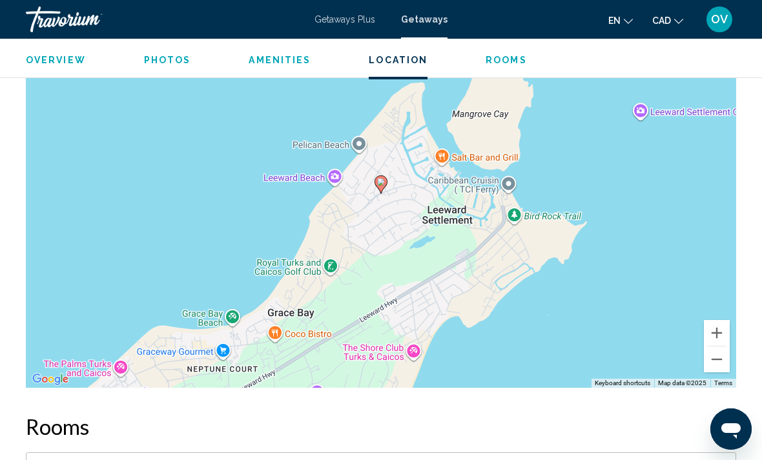
click at [717, 320] on button "Zoom in" at bounding box center [717, 333] width 26 height 26
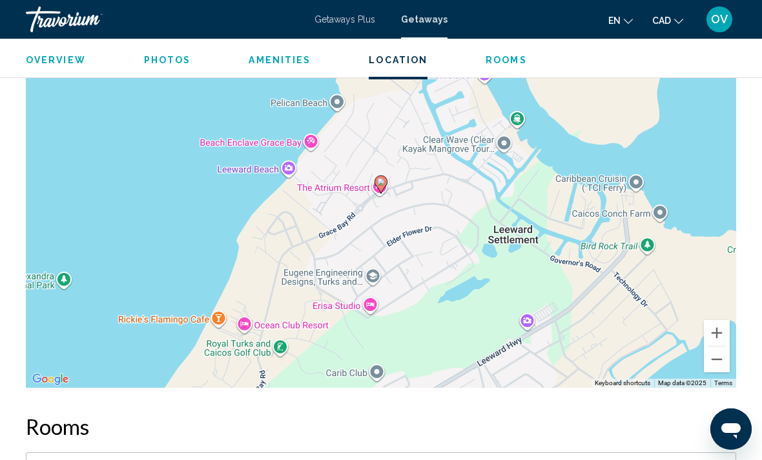
click at [708, 320] on button "Zoom in" at bounding box center [717, 333] width 26 height 26
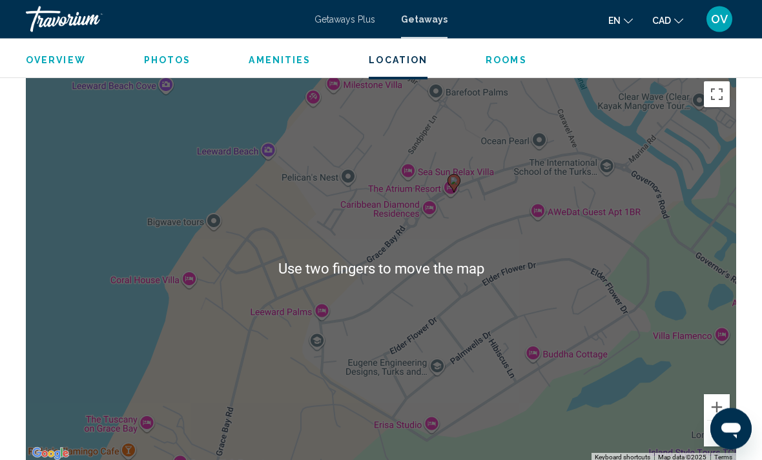
scroll to position [1573, 0]
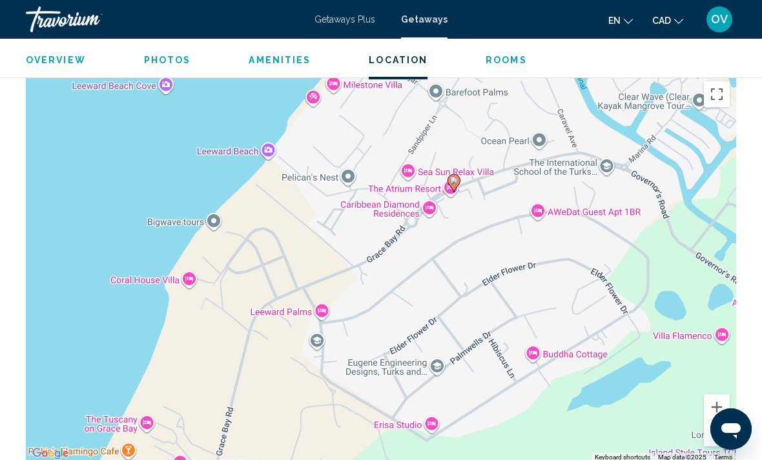
click at [715, 424] on button "Zoom out" at bounding box center [717, 434] width 26 height 26
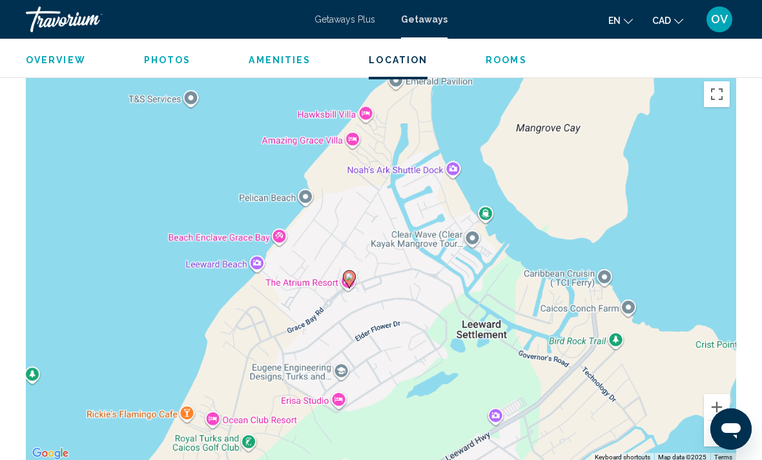
click at [722, 421] on button "Zoom out" at bounding box center [717, 434] width 26 height 26
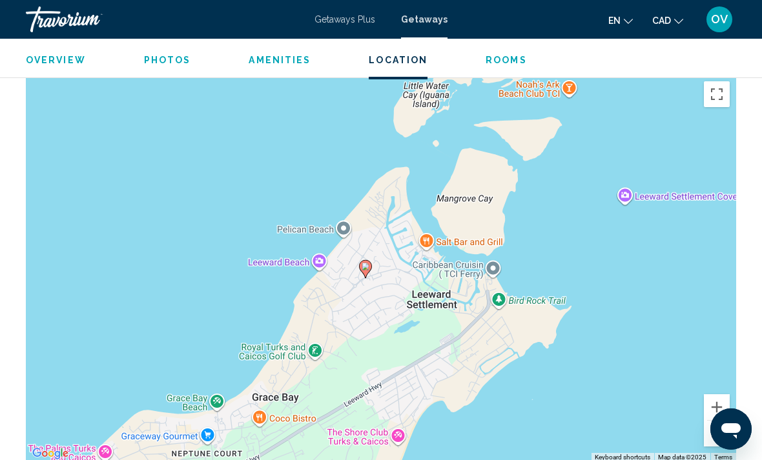
click at [718, 429] on button "Zoom out" at bounding box center [717, 434] width 26 height 26
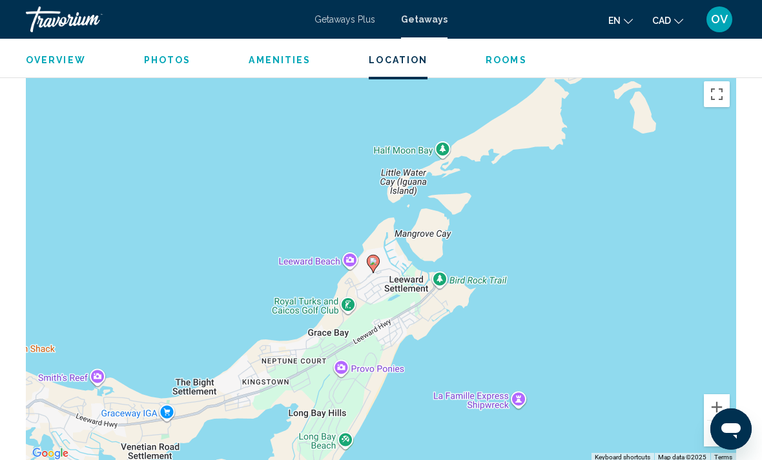
click at [703, 392] on div "To activate drag with keyboard, press Alt + Enter. Once in keyboard drag state,…" at bounding box center [381, 268] width 710 height 387
click at [718, 394] on button "Zoom in" at bounding box center [717, 407] width 26 height 26
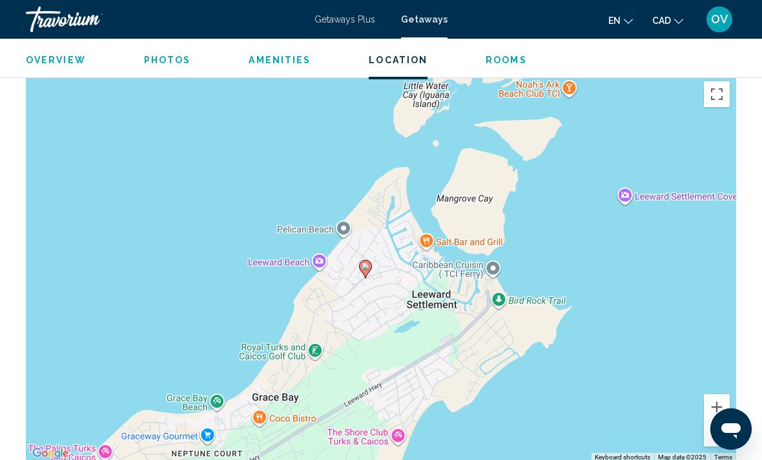
click at [718, 394] on button "Zoom in" at bounding box center [717, 407] width 26 height 26
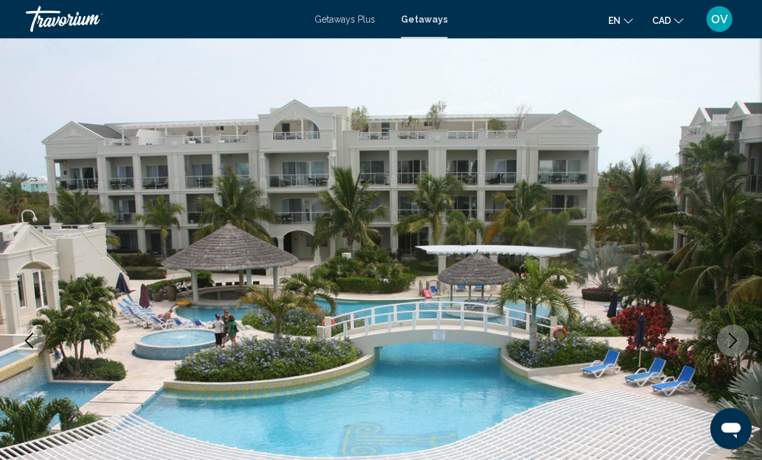
scroll to position [0, 0]
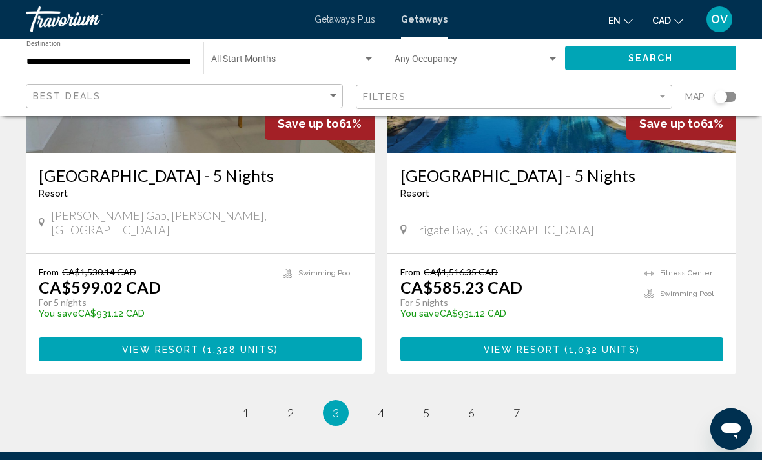
scroll to position [2542, 0]
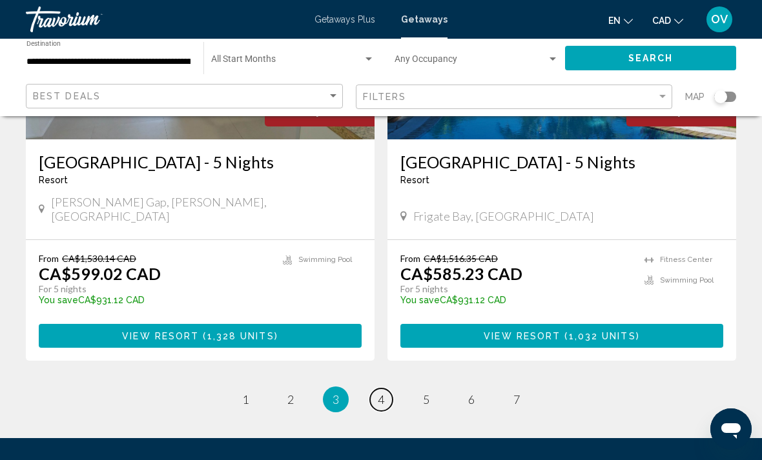
click at [381, 392] on span "4" at bounding box center [381, 399] width 6 height 14
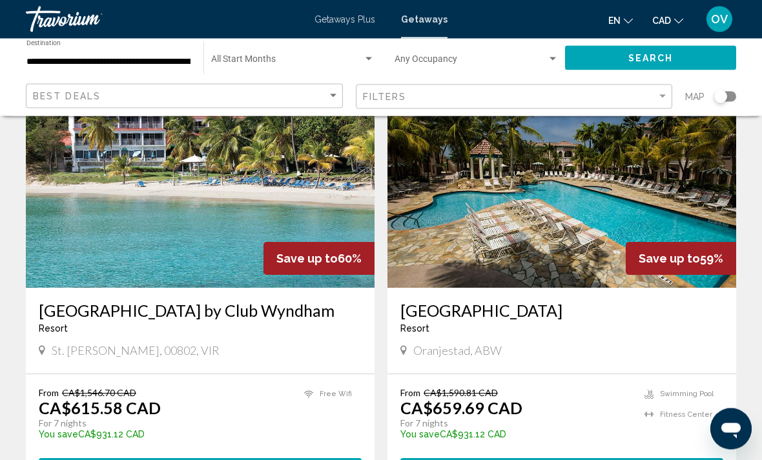
scroll to position [94, 0]
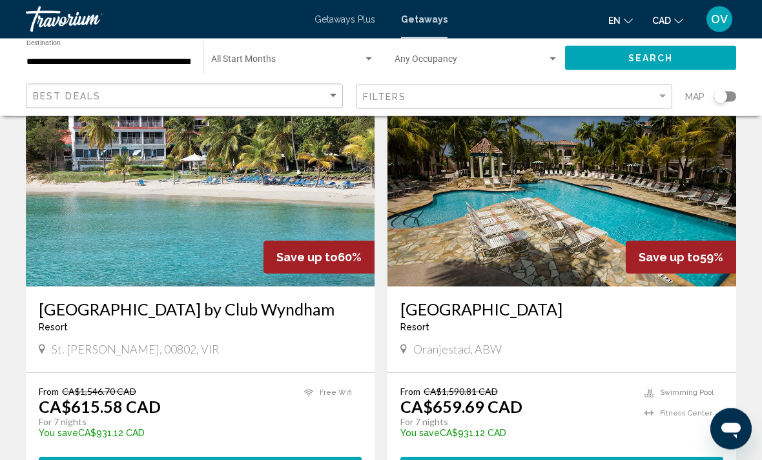
click at [315, 216] on img "Main content" at bounding box center [200, 184] width 349 height 207
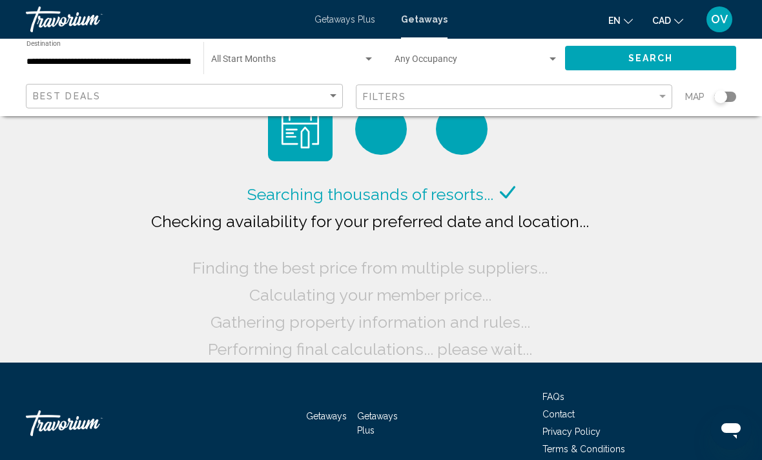
click at [482, 57] on span "Search widget" at bounding box center [470, 62] width 152 height 10
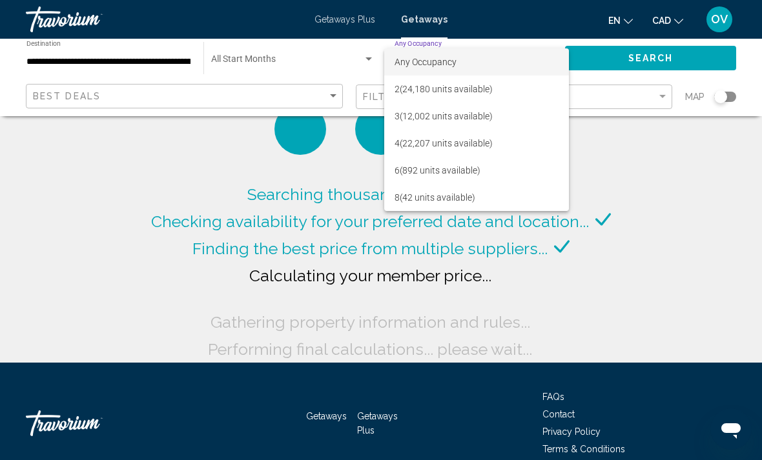
click at [603, 161] on div at bounding box center [381, 230] width 762 height 460
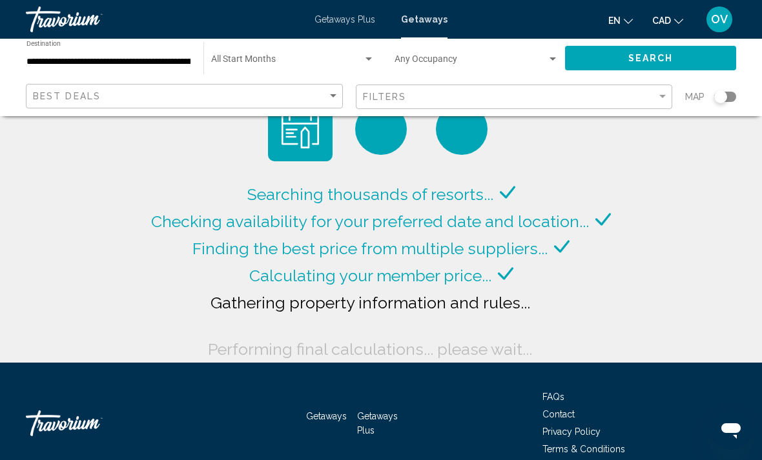
click at [320, 62] on span "Search widget" at bounding box center [287, 62] width 152 height 10
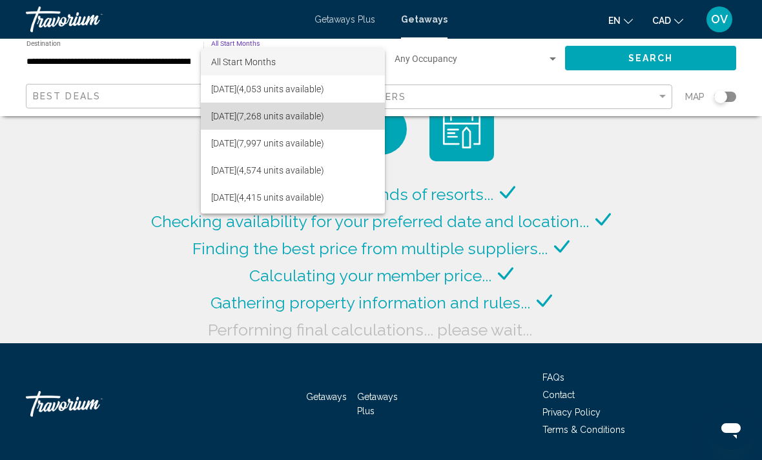
click at [349, 121] on span "[DATE] (7,268 units available)" at bounding box center [292, 116] width 163 height 27
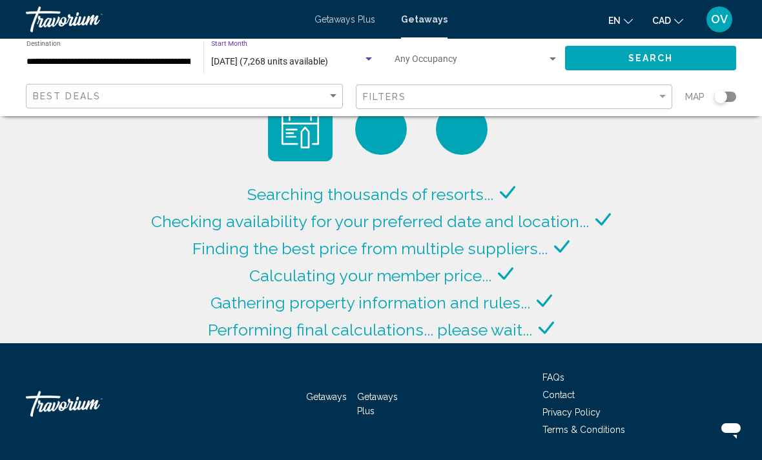
click at [695, 56] on button "Search" at bounding box center [650, 58] width 171 height 24
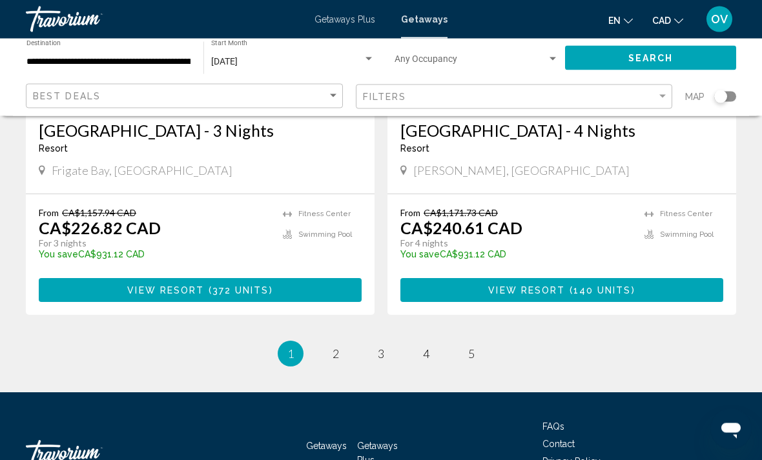
scroll to position [2522, 0]
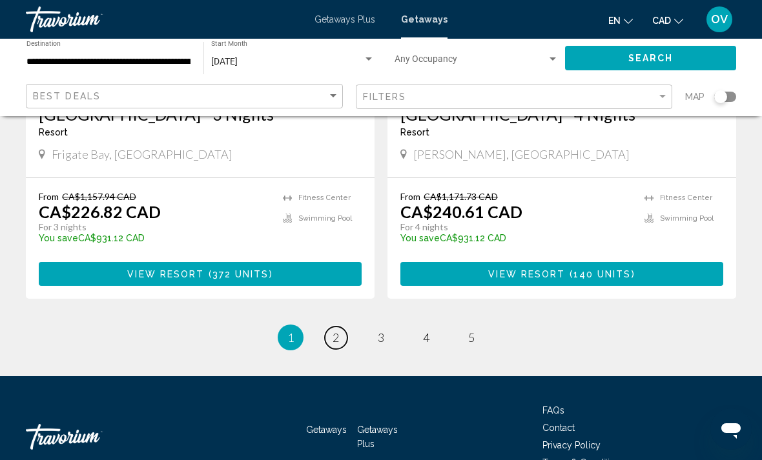
click at [336, 331] on span "2" at bounding box center [335, 338] width 6 height 14
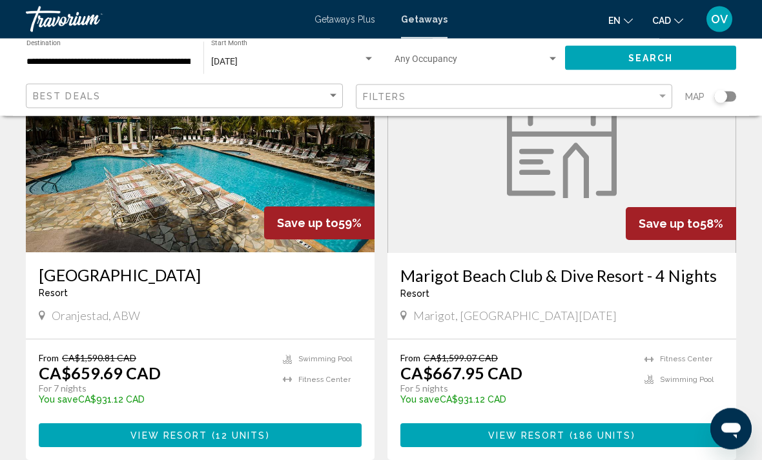
scroll to position [2543, 0]
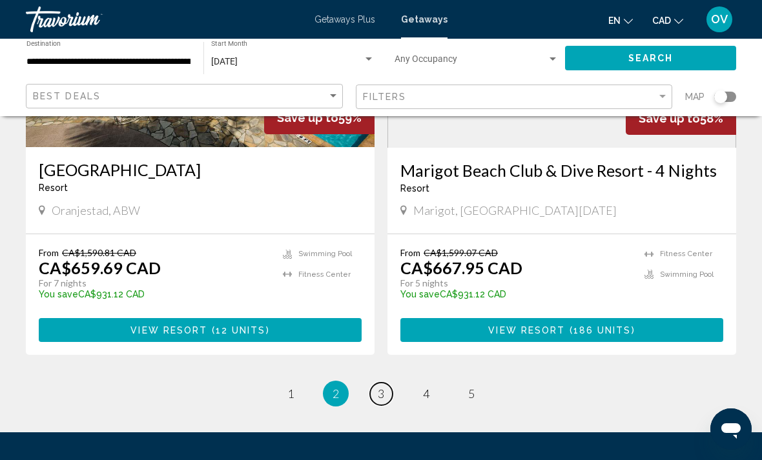
click at [386, 383] on link "page 3" at bounding box center [381, 394] width 23 height 23
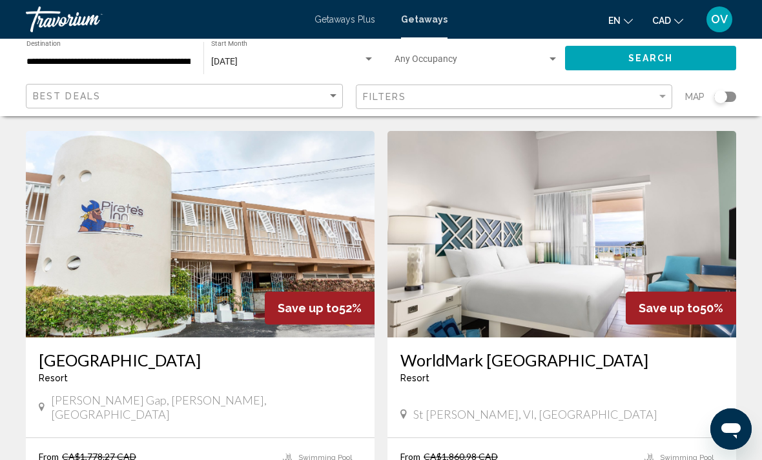
scroll to position [957, 0]
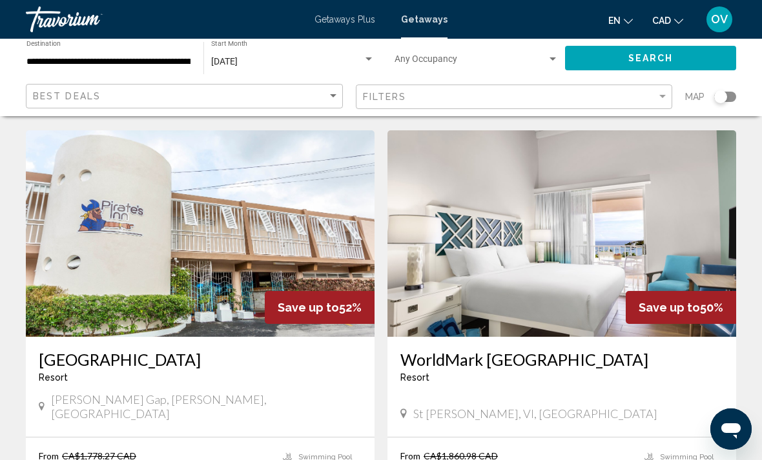
click at [308, 188] on img "Main content" at bounding box center [200, 233] width 349 height 207
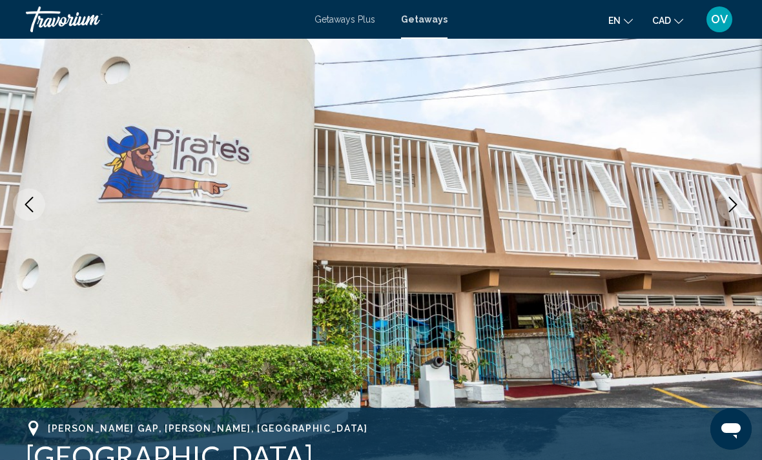
scroll to position [159, 0]
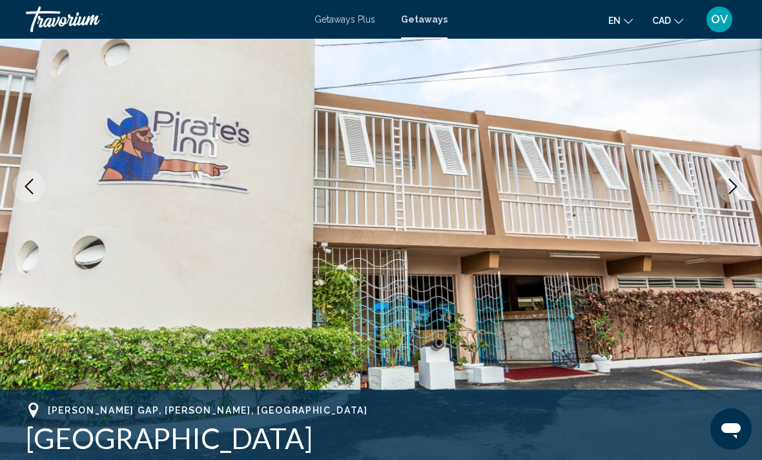
click at [728, 187] on icon "Next image" at bounding box center [732, 186] width 15 height 15
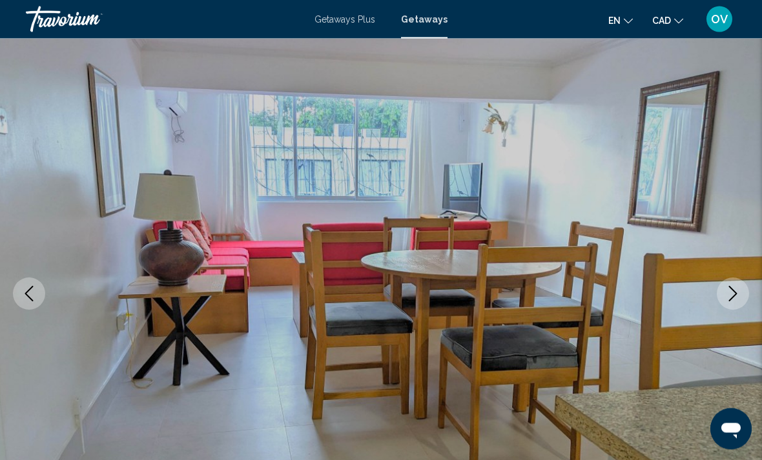
scroll to position [51, 0]
click at [718, 296] on button "Next image" at bounding box center [733, 294] width 32 height 32
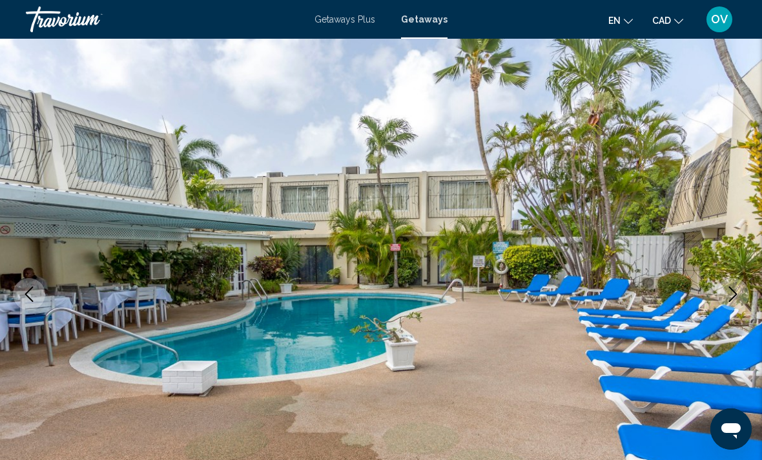
click at [731, 241] on img "Main content" at bounding box center [381, 294] width 762 height 613
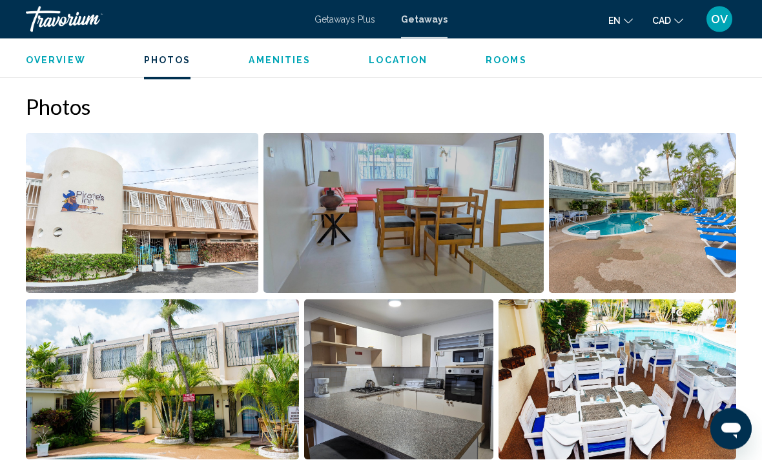
scroll to position [786, 0]
click at [283, 405] on img "Open full-screen image slider" at bounding box center [162, 380] width 273 height 160
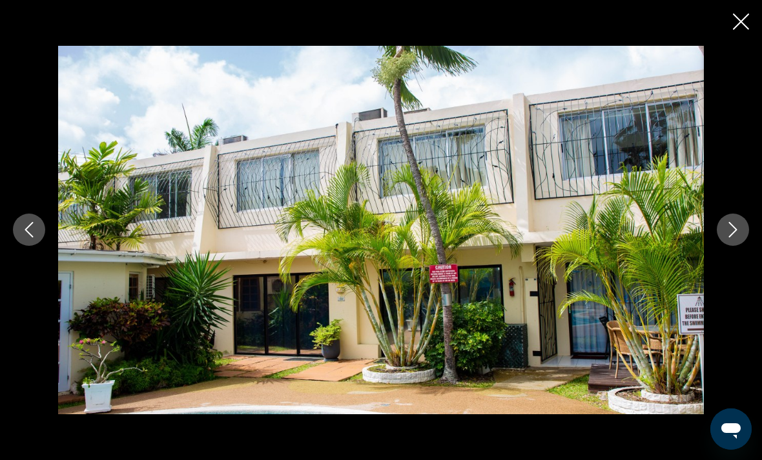
click at [726, 238] on icon "Next image" at bounding box center [732, 229] width 15 height 15
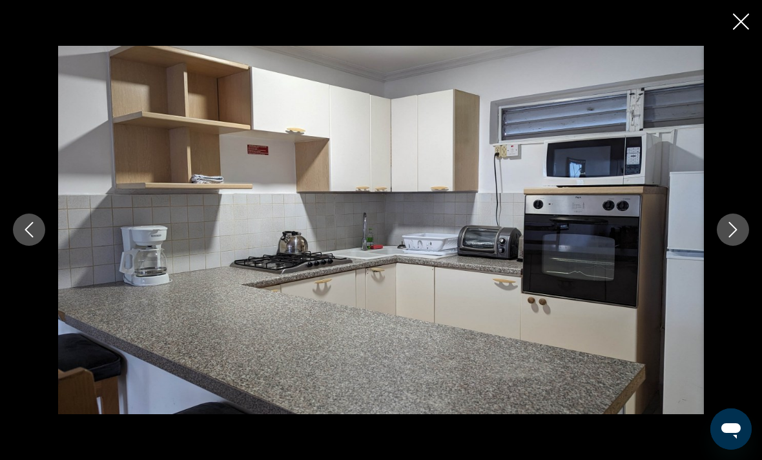
click at [720, 246] on button "Next image" at bounding box center [733, 230] width 32 height 32
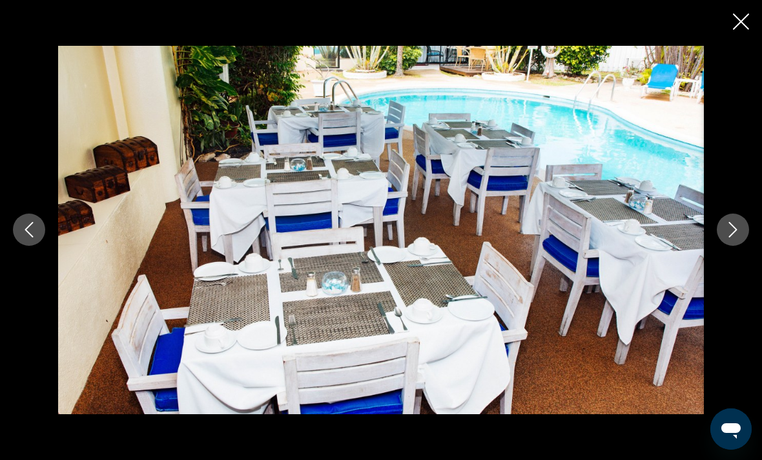
click at [737, 27] on icon "Close slideshow" at bounding box center [741, 22] width 16 height 16
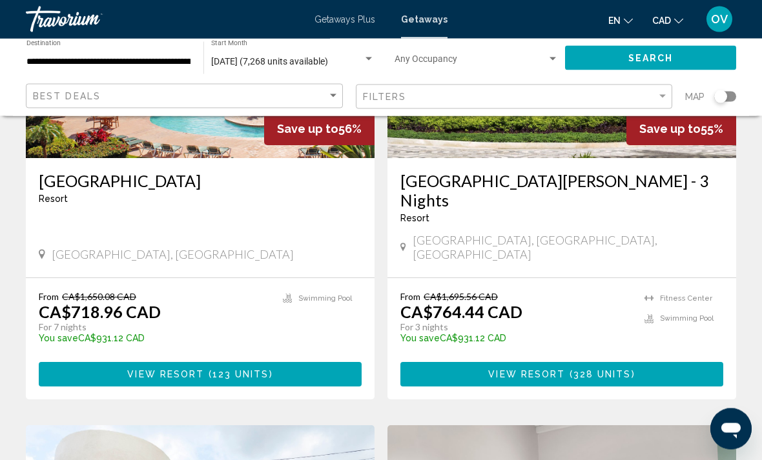
scroll to position [662, 0]
click at [328, 57] on span "[DATE] (7,268 units available)" at bounding box center [269, 61] width 117 height 10
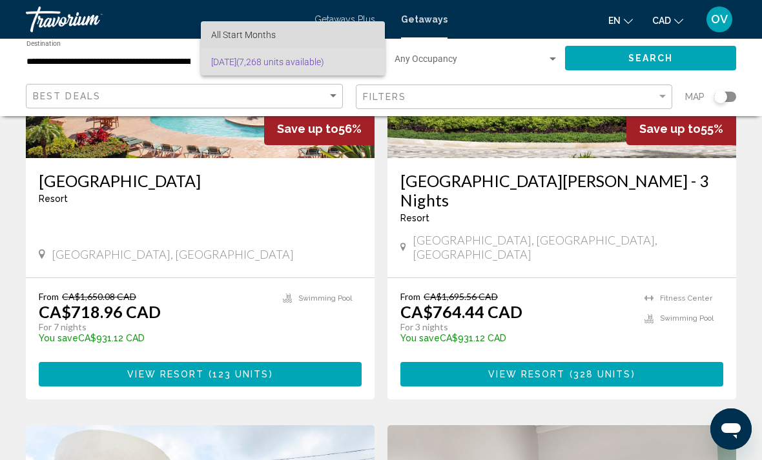
click at [327, 40] on span "All Start Months" at bounding box center [292, 34] width 163 height 27
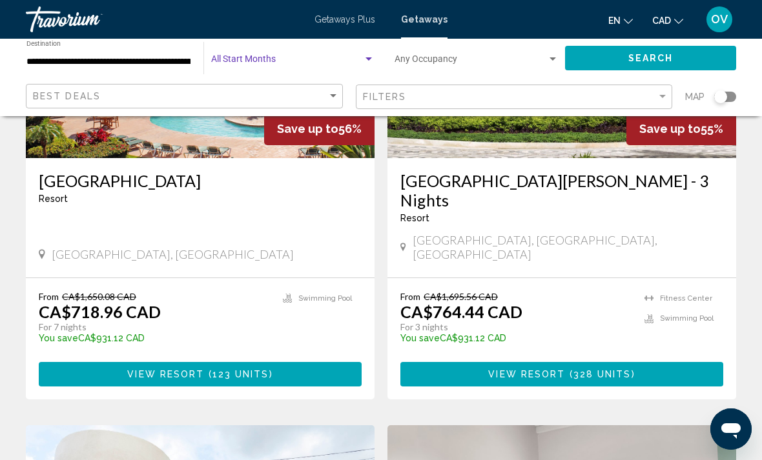
click at [691, 88] on span "Map" at bounding box center [694, 97] width 19 height 18
click at [687, 54] on button "Search" at bounding box center [650, 58] width 171 height 24
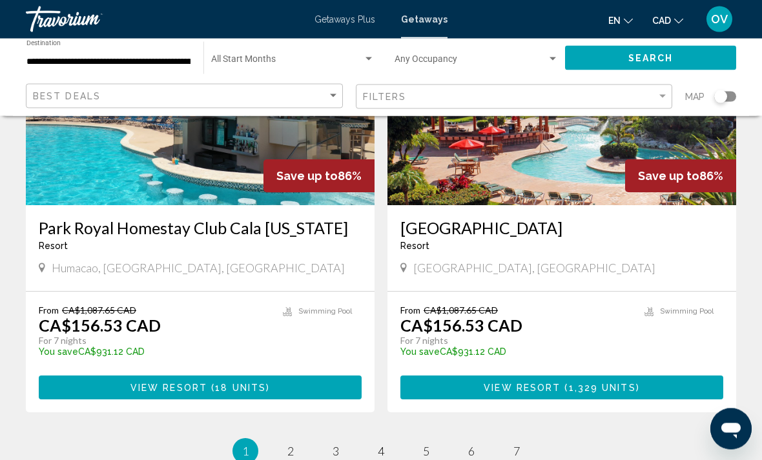
scroll to position [2522, 0]
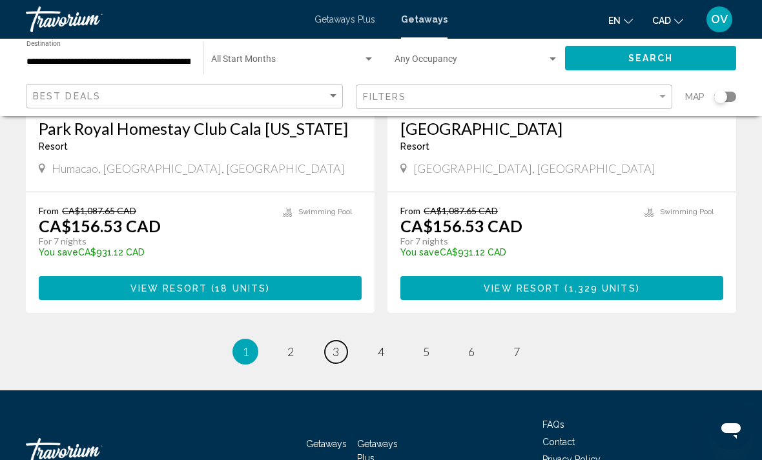
click at [331, 341] on link "page 3" at bounding box center [336, 352] width 23 height 23
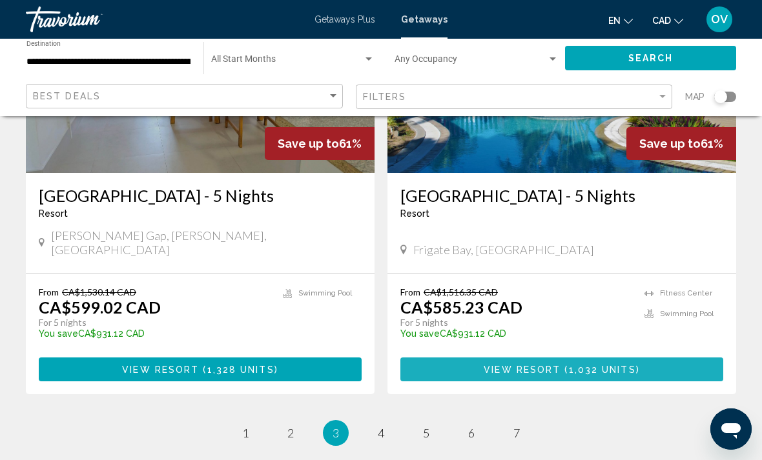
scroll to position [2512, 0]
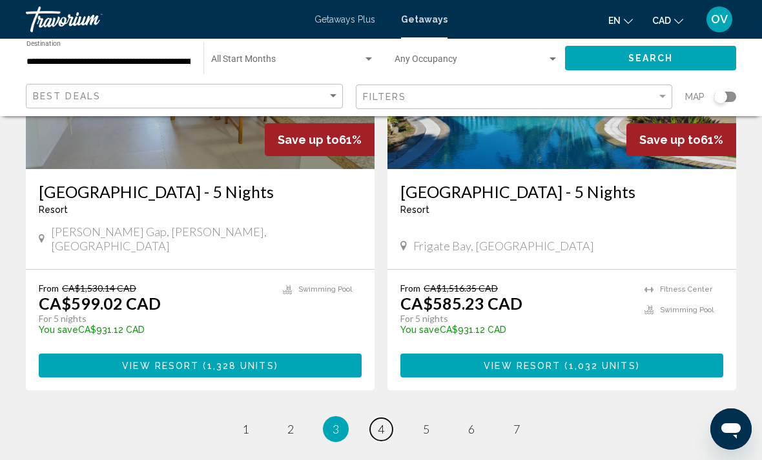
click at [379, 418] on link "page 4" at bounding box center [381, 429] width 23 height 23
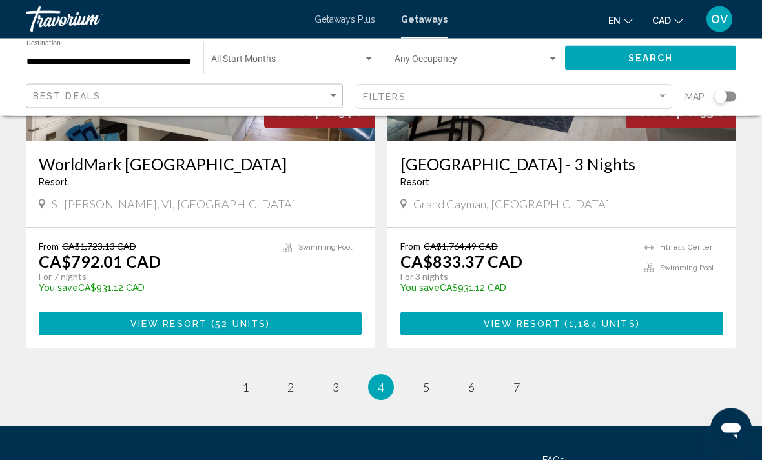
scroll to position [2542, 0]
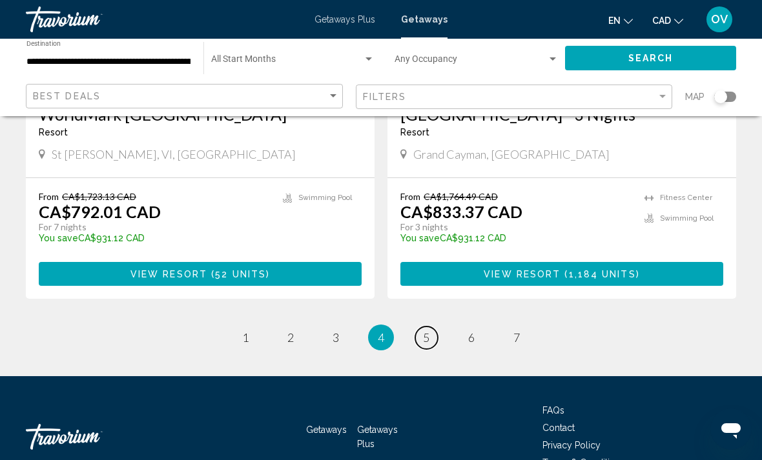
click at [423, 327] on link "page 5" at bounding box center [426, 338] width 23 height 23
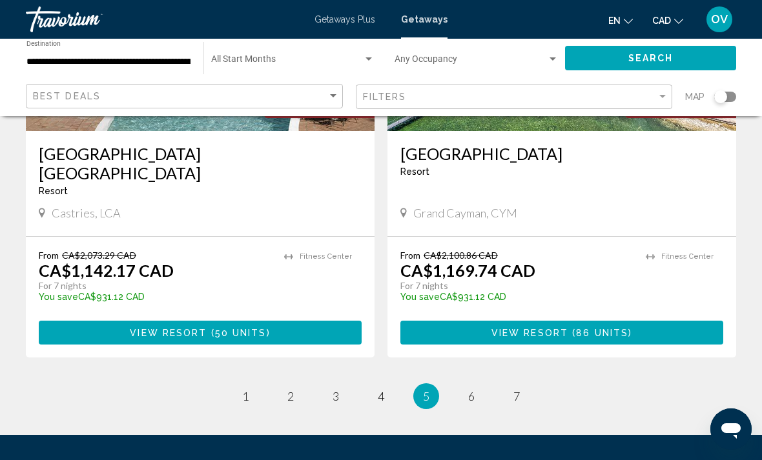
scroll to position [2542, 0]
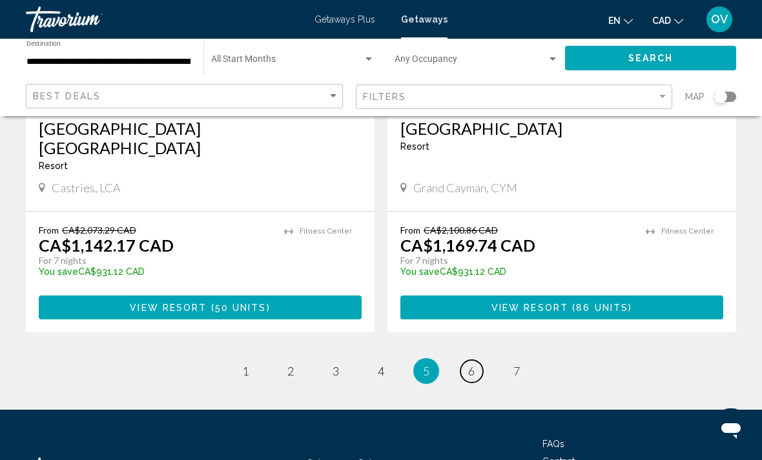
click at [477, 360] on link "page 6" at bounding box center [471, 371] width 23 height 23
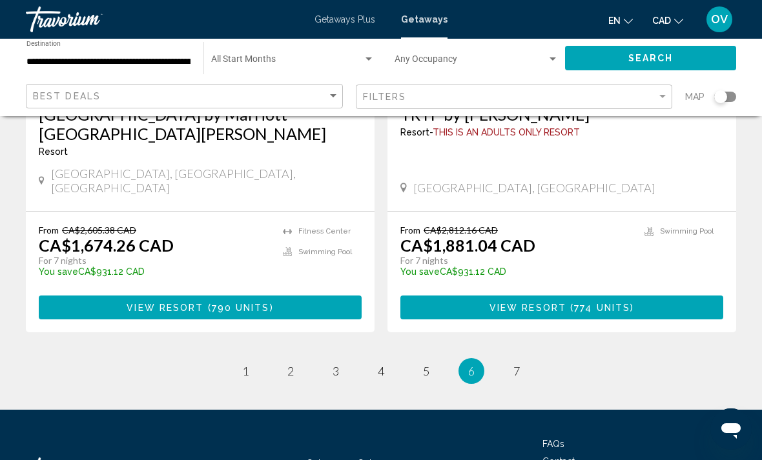
scroll to position [2542, 0]
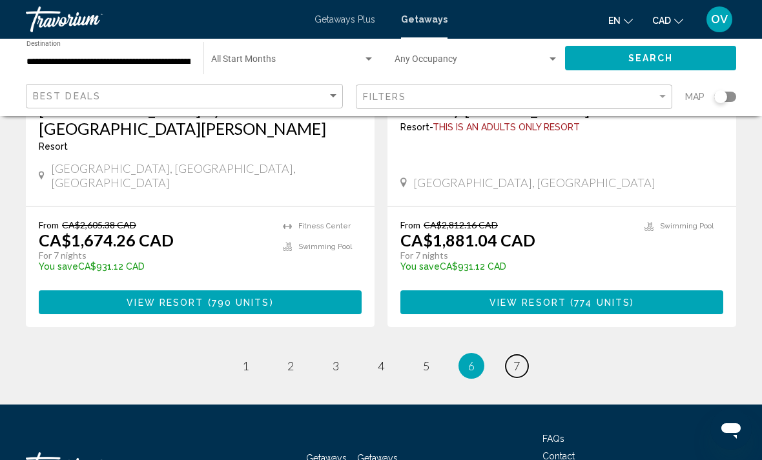
click at [526, 355] on link "page 7" at bounding box center [516, 366] width 23 height 23
